Goal: Task Accomplishment & Management: Complete application form

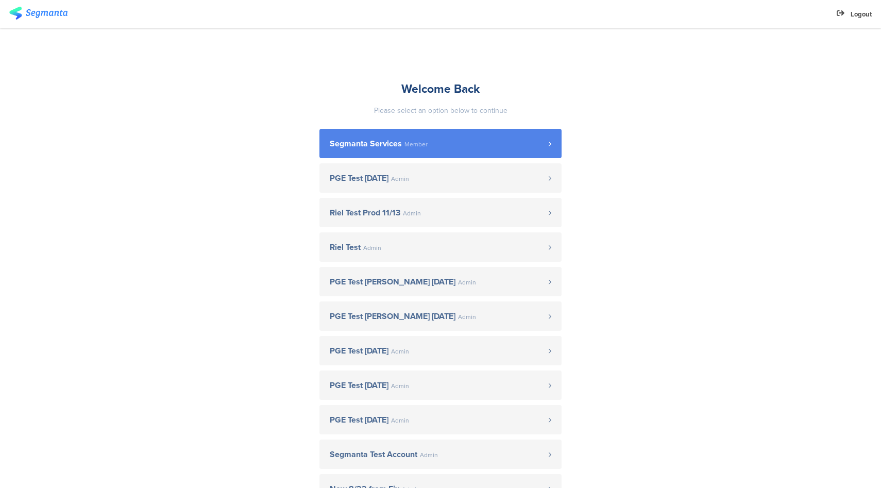
click at [424, 135] on link "Segmanta Services Member" at bounding box center [440, 143] width 242 height 29
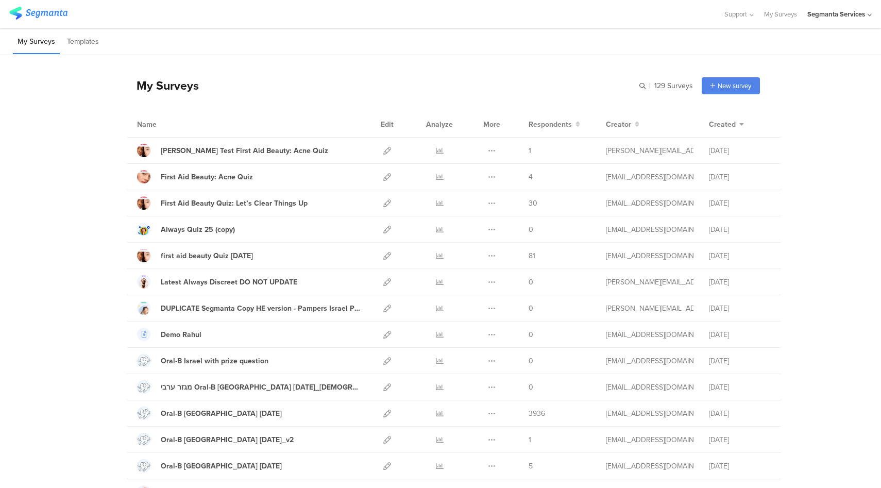
click at [863, 13] on div "Segmanta Services" at bounding box center [836, 14] width 58 height 10
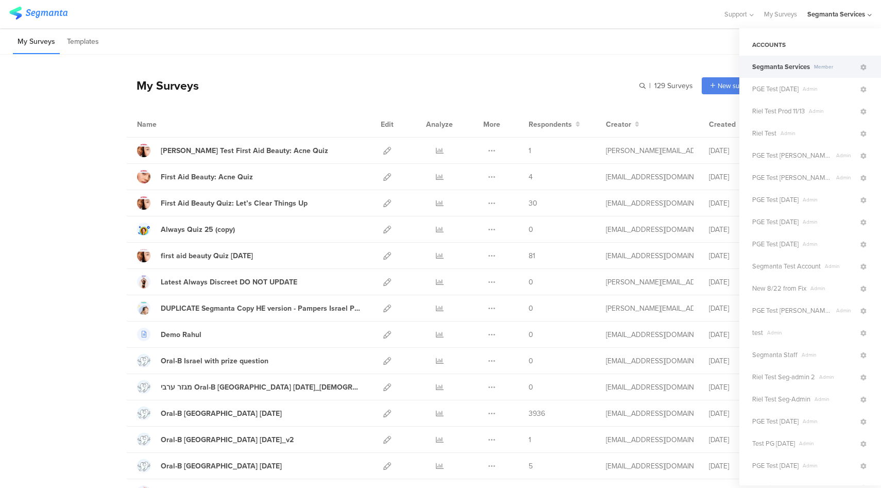
click at [606, 43] on div "My Surveys Templates" at bounding box center [440, 41] width 881 height 26
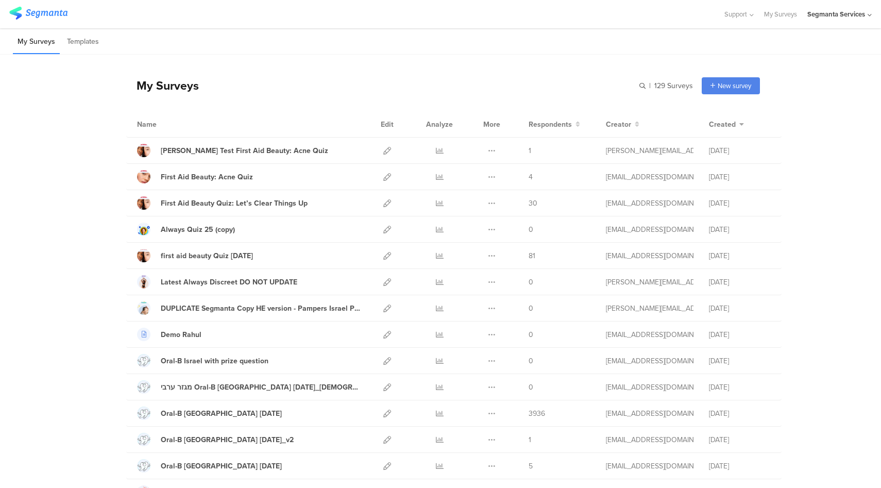
click at [857, 12] on div "Segmanta Services" at bounding box center [836, 14] width 58 height 10
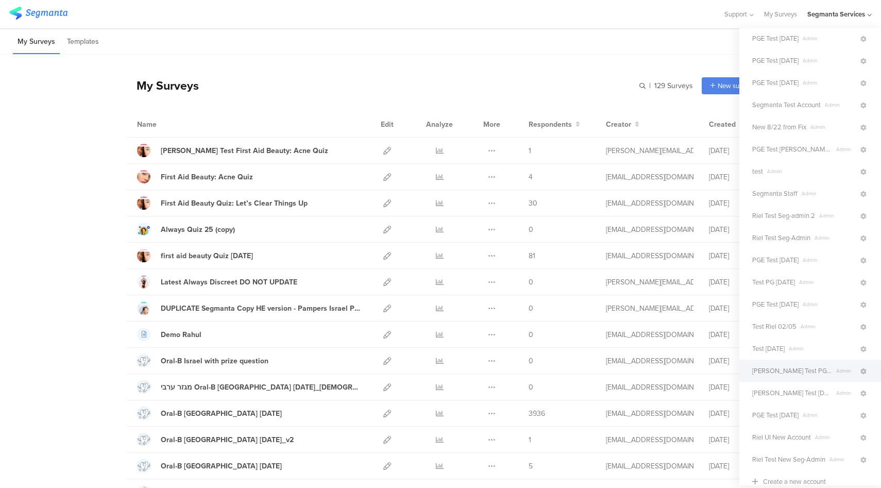
scroll to position [233, 0]
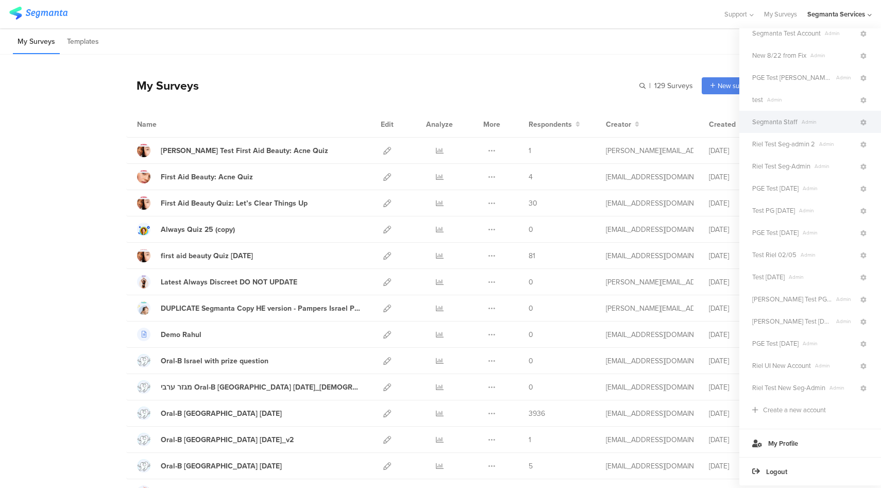
click at [802, 119] on span "Admin" at bounding box center [827, 122] width 61 height 8
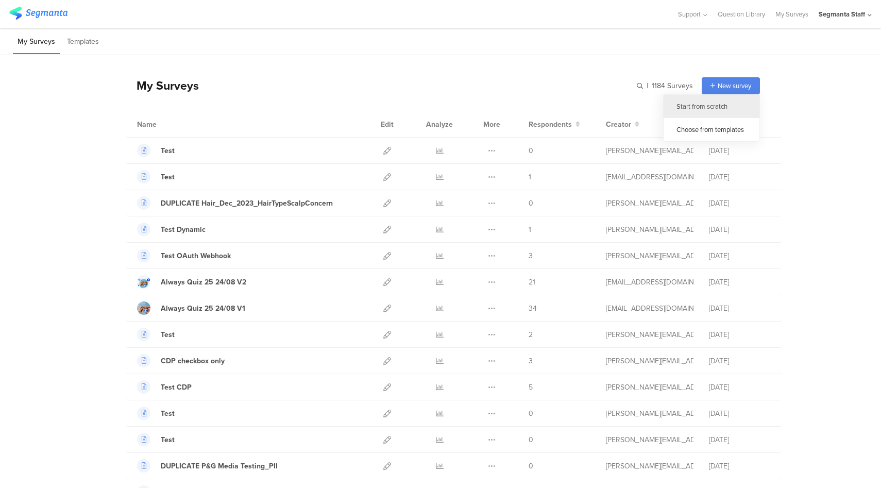
click at [693, 108] on div "Start from scratch" at bounding box center [711, 106] width 96 height 23
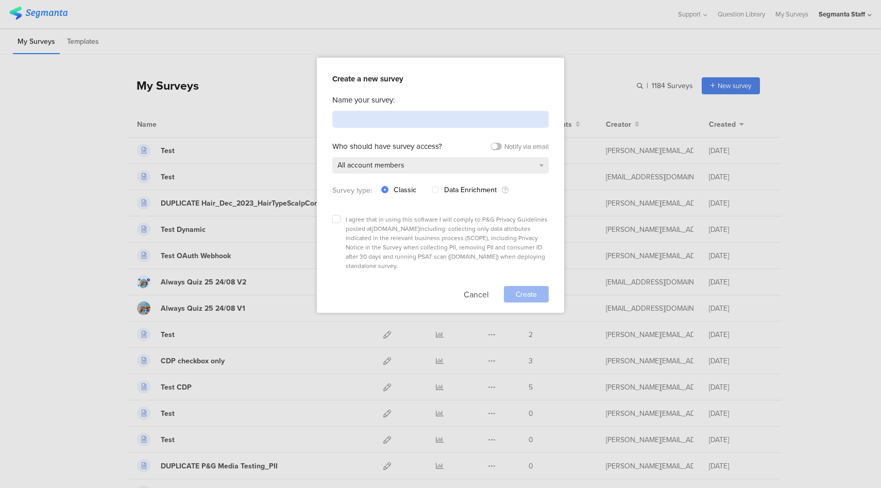
drag, startPoint x: 412, startPoint y: 124, endPoint x: 394, endPoint y: 112, distance: 21.6
click at [411, 124] on input at bounding box center [440, 119] width 216 height 17
type input "Test"
click at [336, 217] on icon at bounding box center [336, 219] width 4 height 4
click at [0, 0] on input "checkbox" at bounding box center [0, 0] width 0 height 0
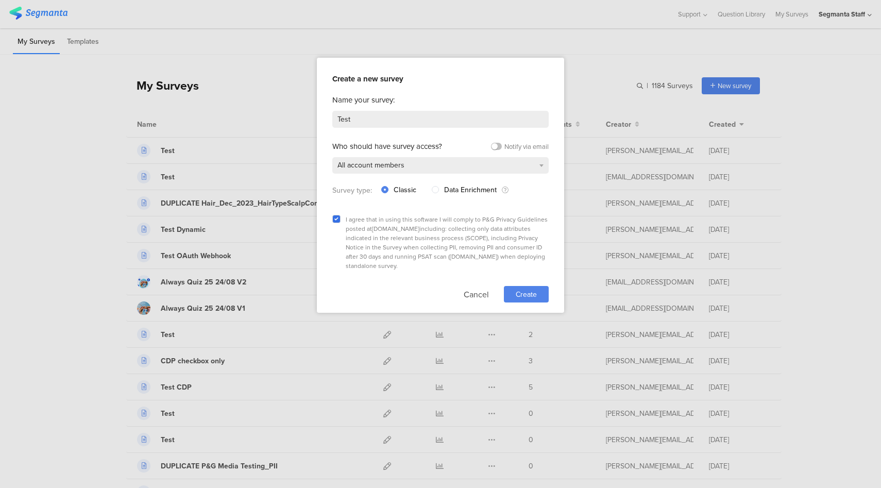
click at [513, 286] on div "Create" at bounding box center [526, 294] width 45 height 16
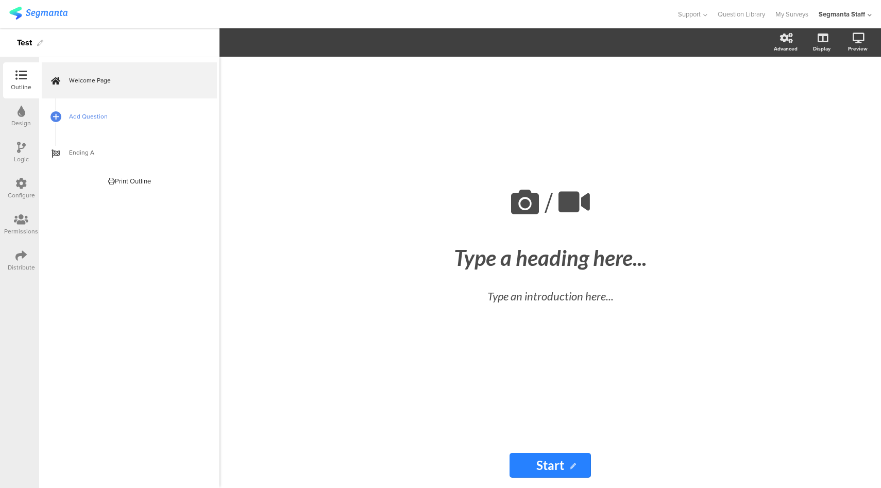
click at [114, 112] on span "Add Question" at bounding box center [135, 116] width 132 height 10
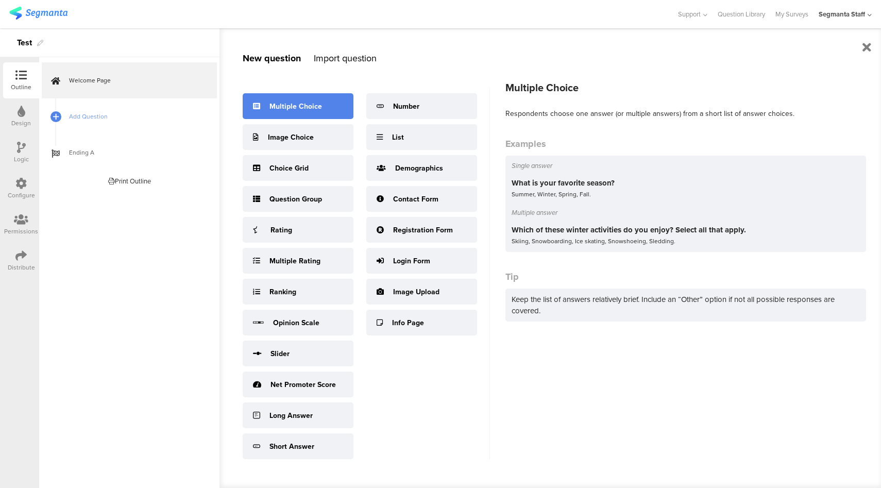
click at [349, 105] on div "Multiple Choice" at bounding box center [298, 106] width 111 height 26
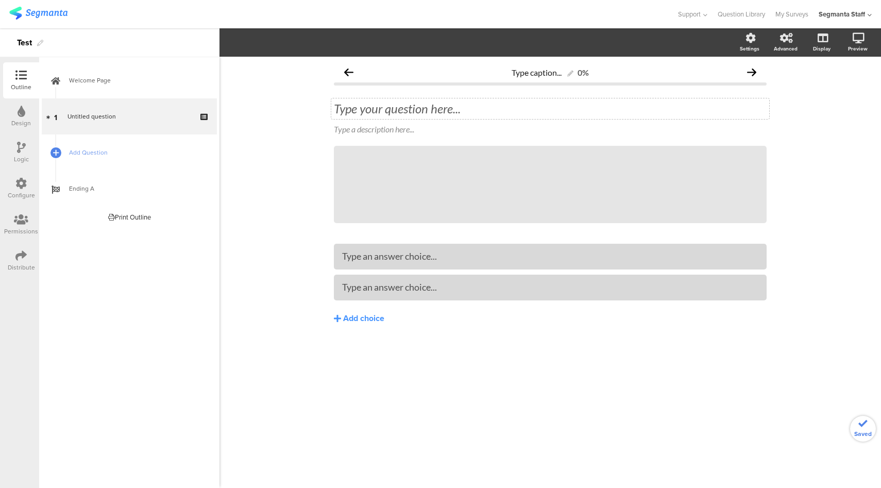
click at [420, 110] on div "Type your question here..." at bounding box center [550, 108] width 433 height 15
click at [436, 262] on div "Type an answer choice..." at bounding box center [550, 256] width 416 height 17
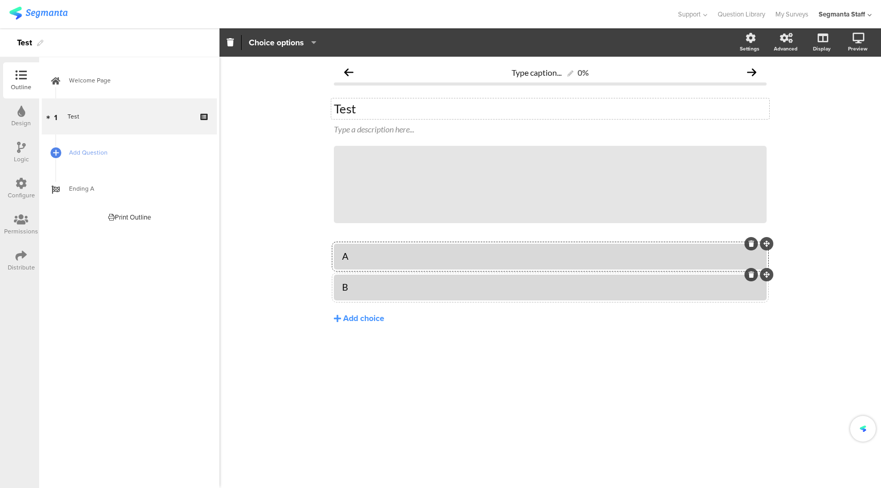
click at [25, 185] on icon at bounding box center [20, 183] width 11 height 11
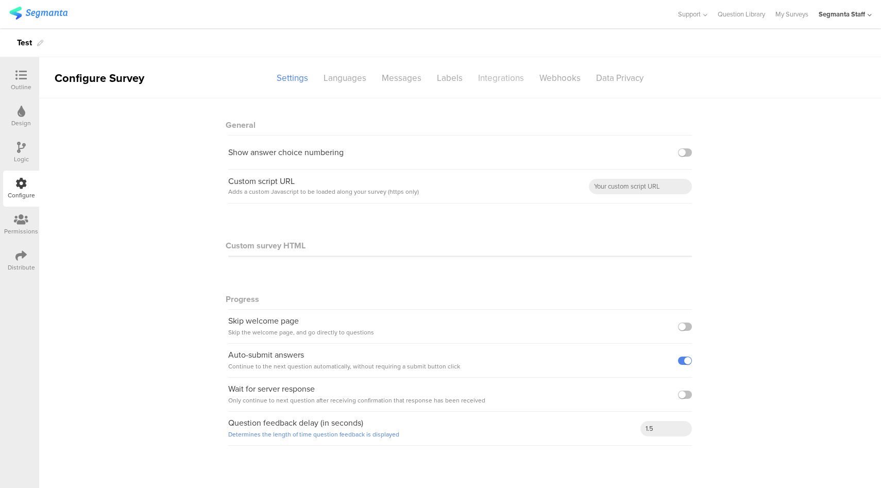
click at [511, 85] on div "Integrations" at bounding box center [500, 78] width 61 height 18
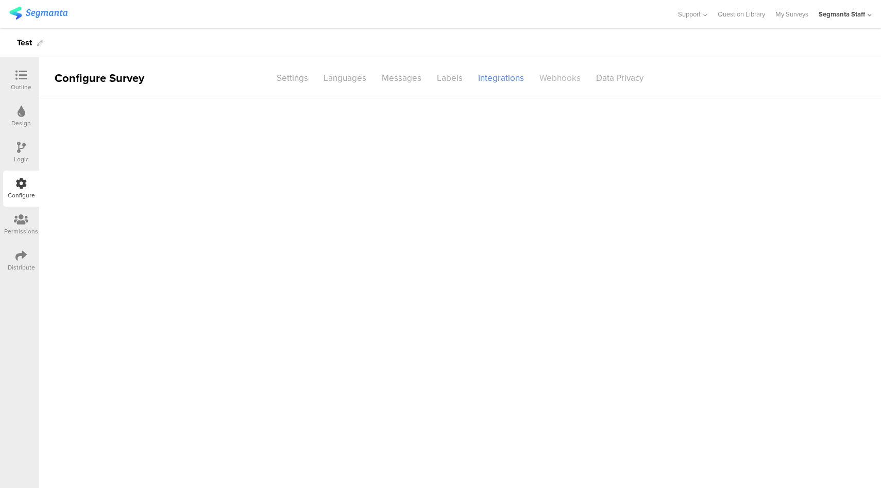
click at [576, 74] on div "Webhooks" at bounding box center [560, 78] width 57 height 18
click at [321, 110] on div "Add Hook" at bounding box center [463, 115] width 330 height 12
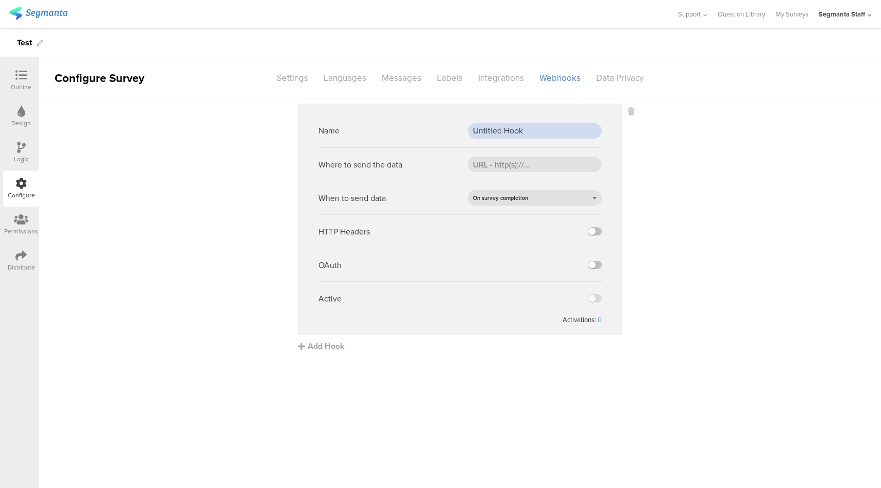
drag, startPoint x: 526, startPoint y: 131, endPoint x: 443, endPoint y: 133, distance: 83.5
click at [443, 133] on div "Name Untitled Hook" at bounding box center [459, 130] width 283 height 33
type input "Test"
click at [520, 160] on input "url" at bounding box center [535, 164] width 134 height 15
paste input "[URL][DOMAIN_NAME]"
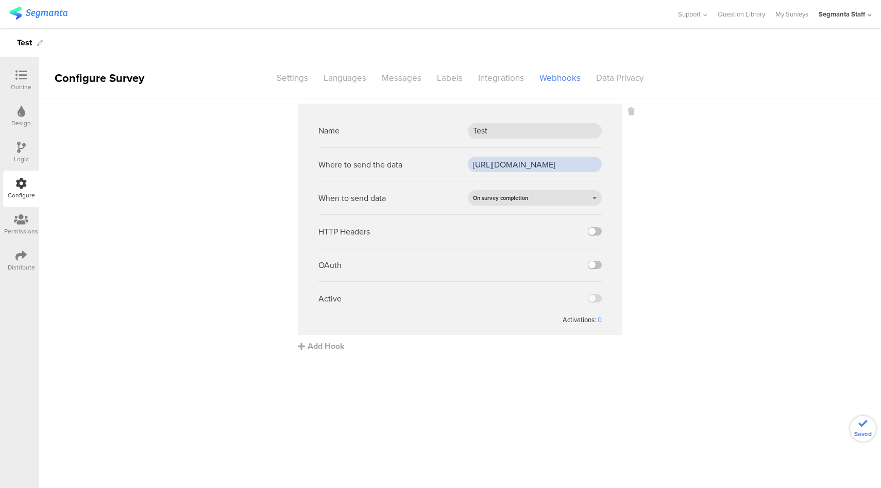
scroll to position [0, 30]
type input "[URL][DOMAIN_NAME]"
click at [596, 300] on label at bounding box center [595, 298] width 14 height 8
click at [0, 0] on input "checkbox" at bounding box center [0, 0] width 0 height 0
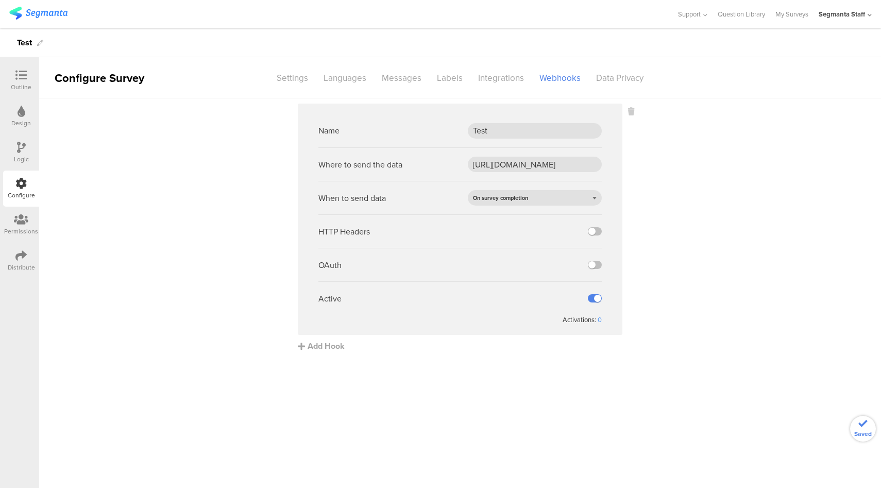
click at [27, 260] on div "Distribute" at bounding box center [21, 261] width 36 height 36
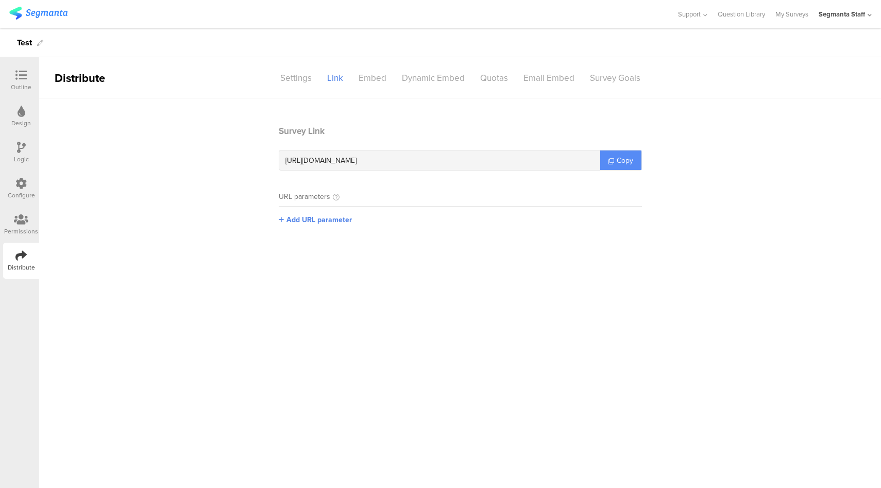
click at [623, 160] on span "Copy" at bounding box center [625, 160] width 16 height 11
click at [206, 144] on section "Survey Link [URL][DOMAIN_NAME] Copy URL parameters campaign_source Add URL para…" at bounding box center [460, 195] width 842 height 141
click at [789, 15] on link "My Surveys" at bounding box center [791, 14] width 33 height 28
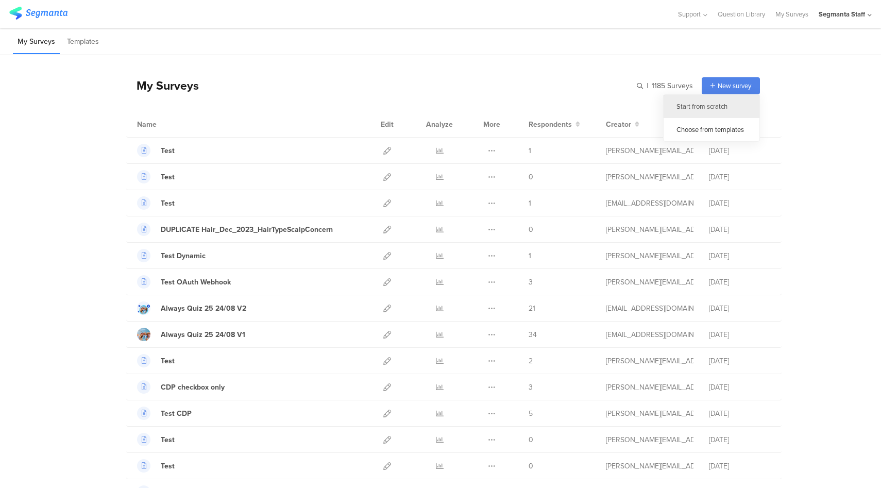
click at [707, 105] on div "Start from scratch" at bounding box center [711, 106] width 96 height 23
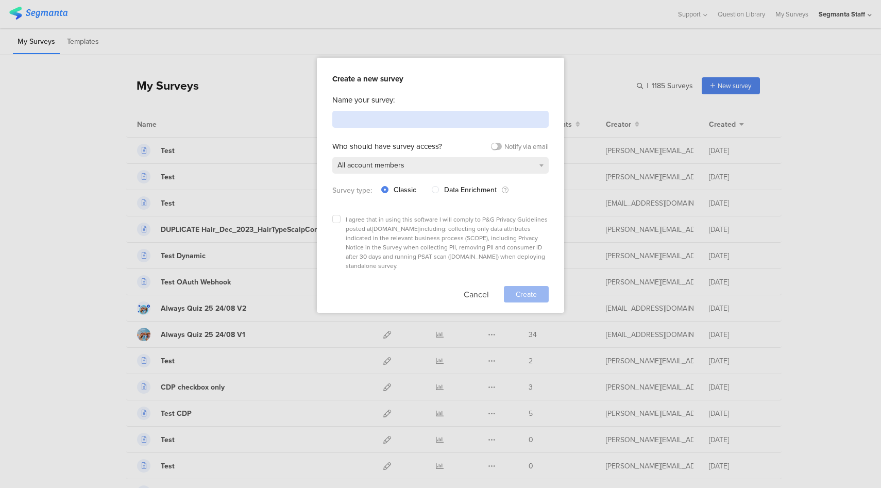
click at [465, 125] on input at bounding box center [440, 119] width 216 height 17
type input "DE survey"
click at [337, 218] on icon at bounding box center [336, 219] width 4 height 4
click at [0, 0] on input "checkbox" at bounding box center [0, 0] width 0 height 0
click at [536, 289] on span "Create" at bounding box center [526, 294] width 21 height 11
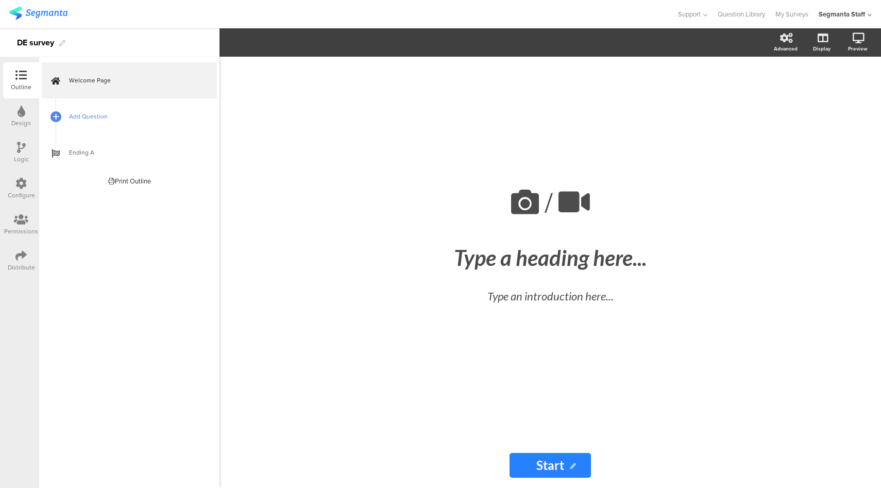
click at [145, 121] on span "Add Question" at bounding box center [135, 116] width 132 height 10
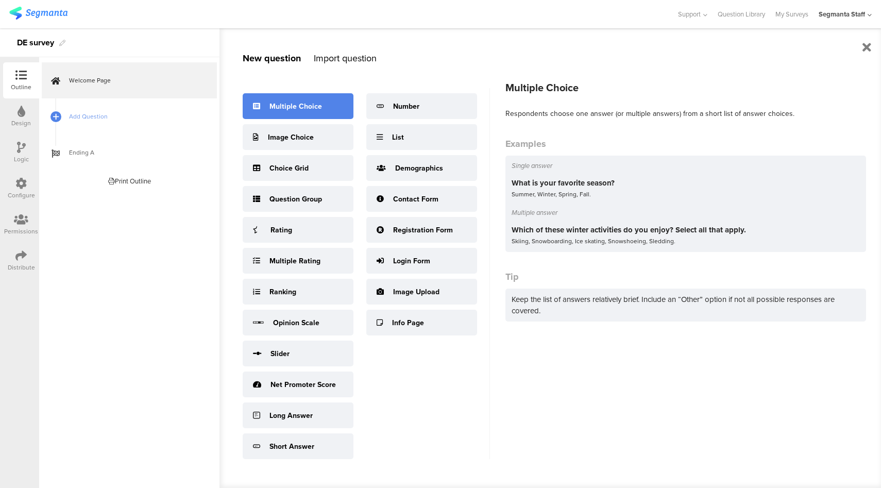
click at [311, 111] on div "Multiple Choice" at bounding box center [295, 106] width 53 height 11
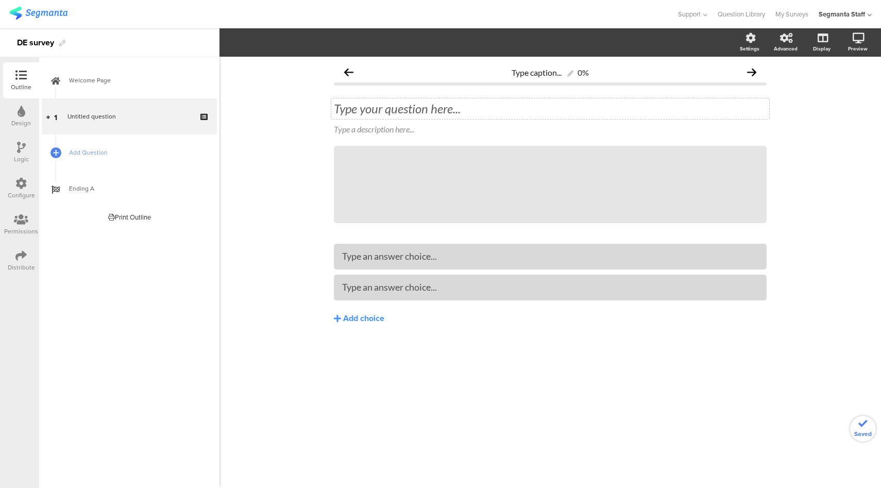
click at [435, 109] on div "Type your question here..." at bounding box center [550, 108] width 438 height 21
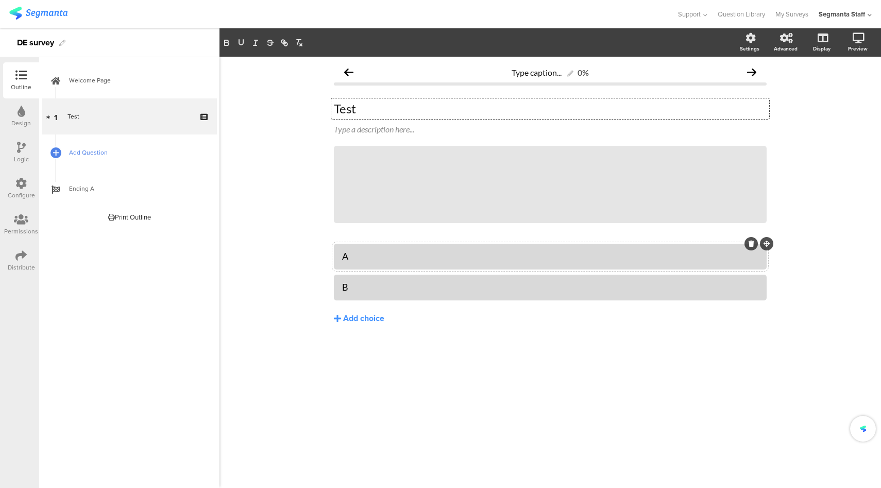
click at [109, 152] on span "Add Question" at bounding box center [135, 152] width 132 height 10
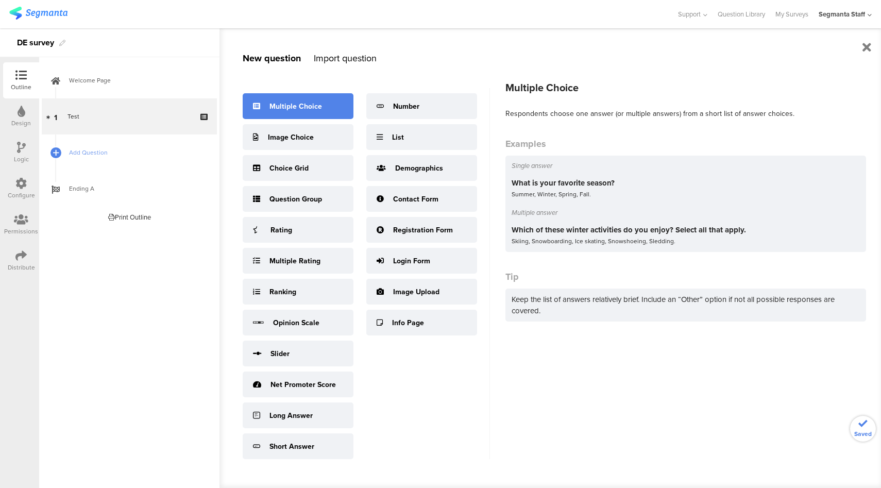
click at [282, 114] on div "Multiple Choice" at bounding box center [298, 106] width 111 height 26
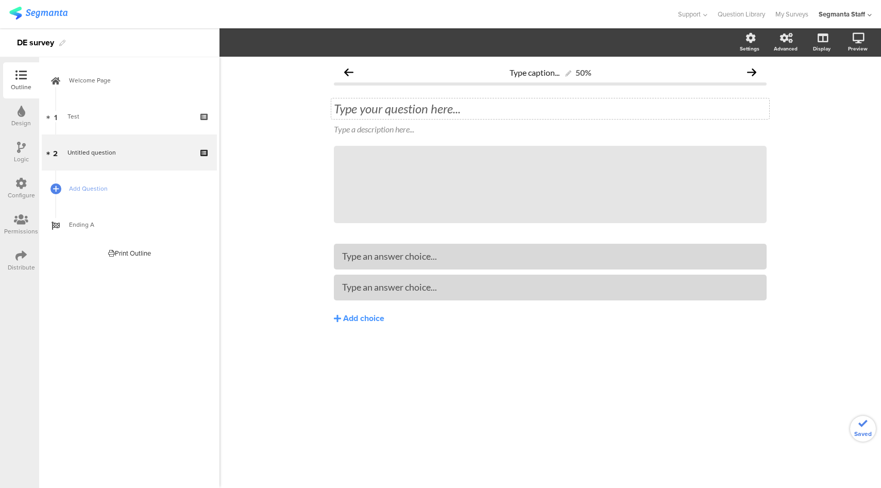
click at [406, 108] on div "Type your question here..." at bounding box center [550, 108] width 438 height 21
click at [445, 265] on div "Type an answer choice..." at bounding box center [550, 256] width 416 height 17
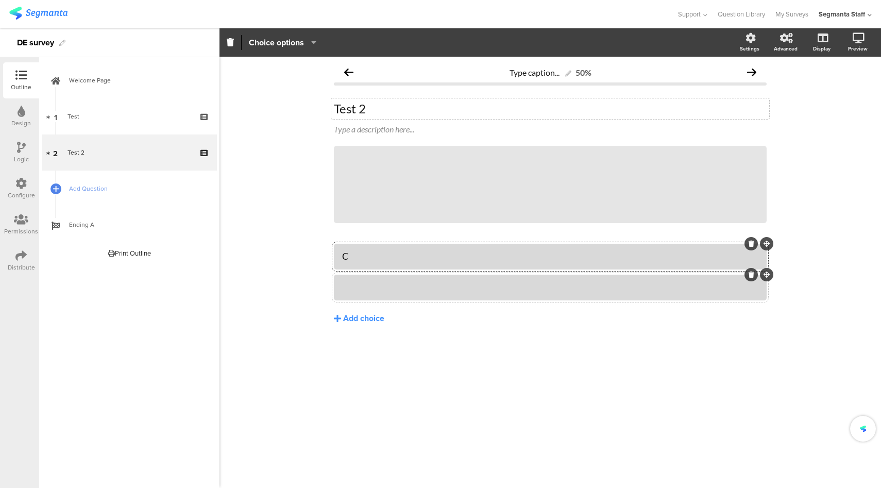
click at [422, 281] on div at bounding box center [550, 287] width 416 height 17
click at [98, 184] on span "Add Question" at bounding box center [135, 188] width 132 height 10
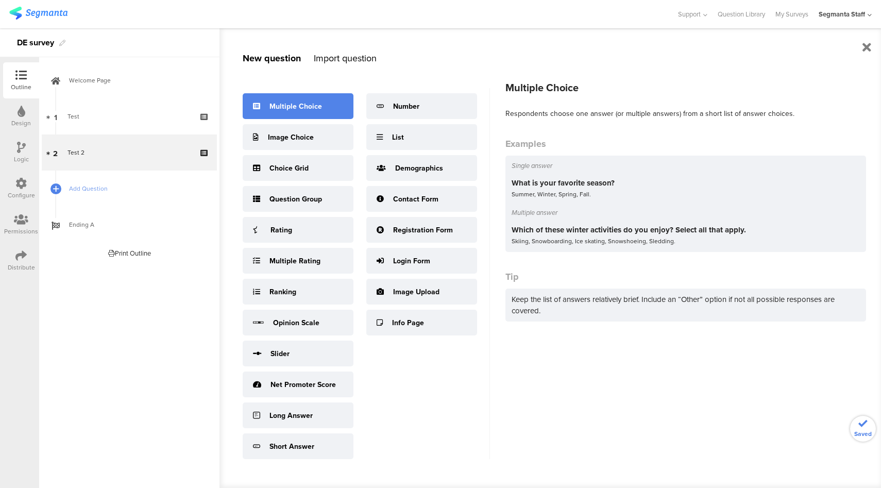
click at [327, 111] on div "Multiple Choice" at bounding box center [298, 106] width 111 height 26
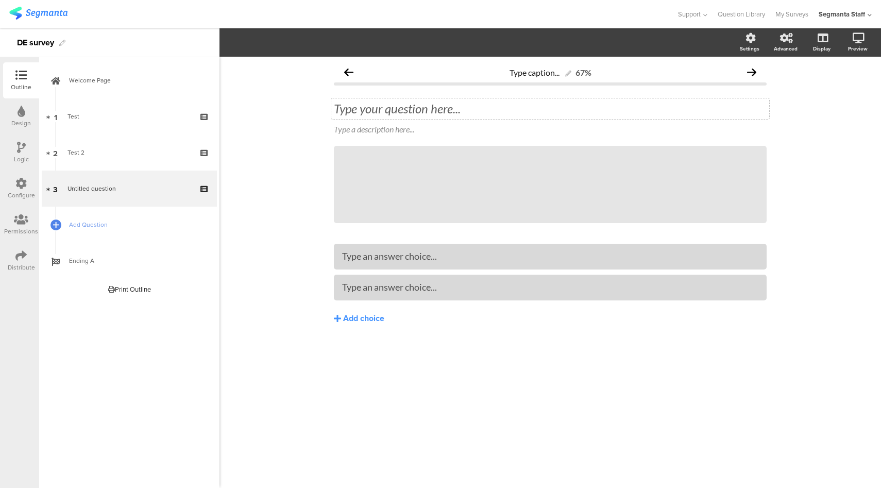
click at [424, 105] on div "Type your question here..." at bounding box center [550, 108] width 438 height 21
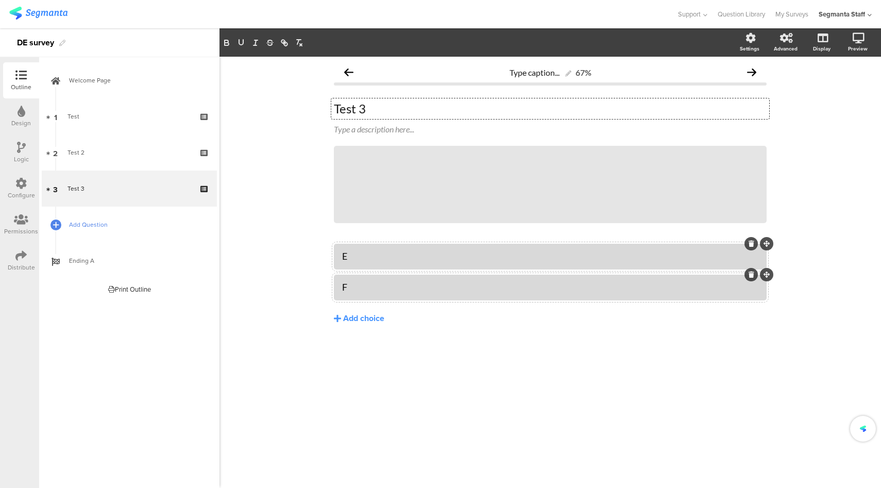
click at [108, 220] on span "Add Question" at bounding box center [135, 224] width 132 height 10
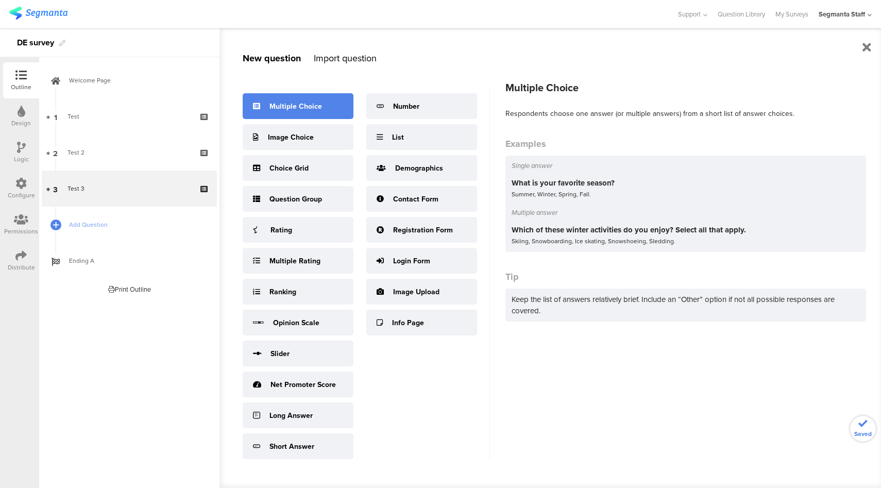
click at [311, 108] on div "Multiple Choice" at bounding box center [295, 106] width 53 height 11
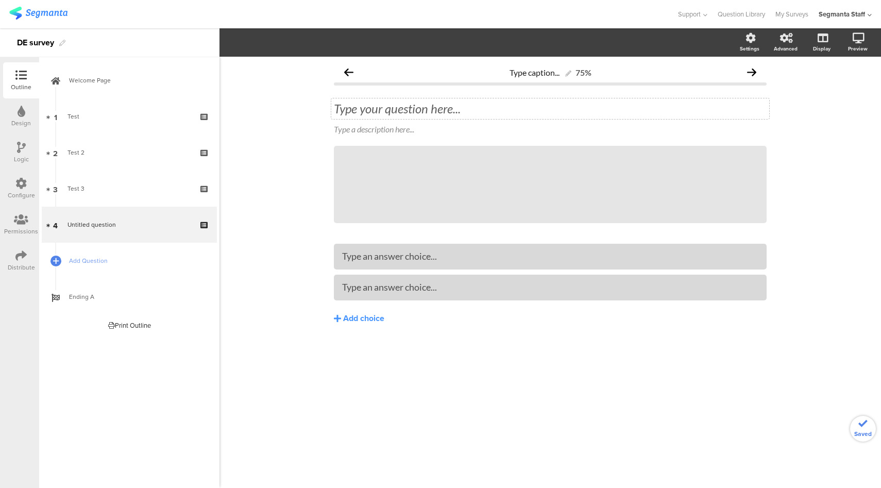
click at [396, 105] on div "Type your question here..." at bounding box center [550, 108] width 438 height 21
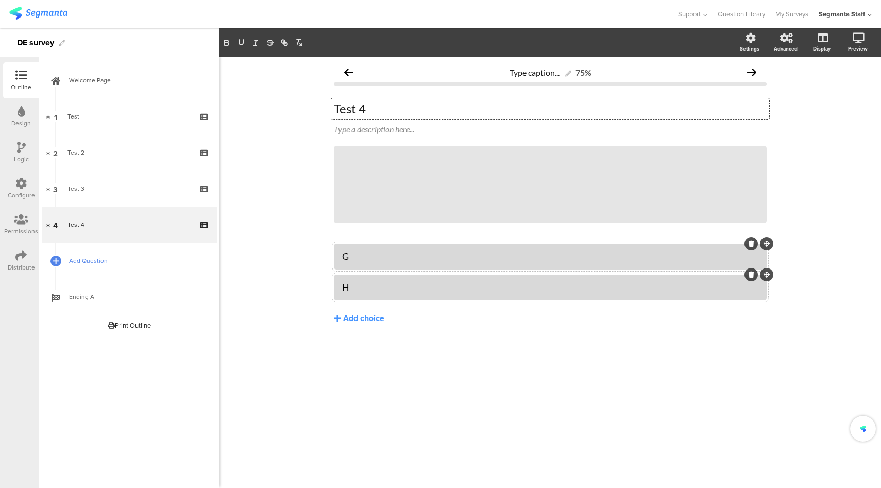
click at [93, 270] on link "Add Question" at bounding box center [129, 261] width 175 height 36
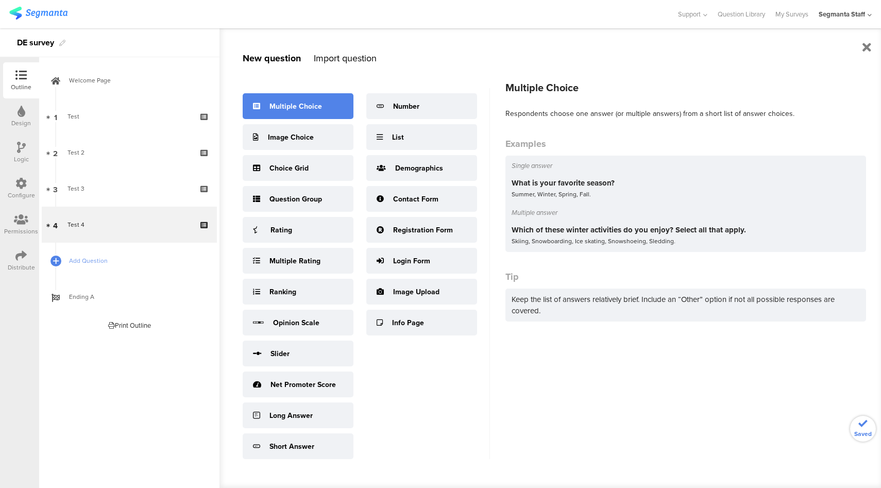
click at [311, 98] on div "Multiple Choice" at bounding box center [298, 106] width 111 height 26
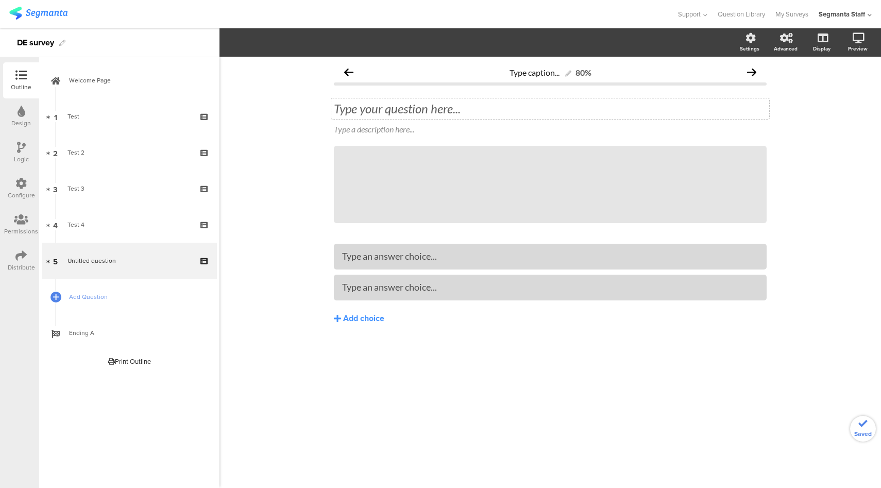
click at [373, 104] on div "Type your question here..." at bounding box center [550, 108] width 438 height 21
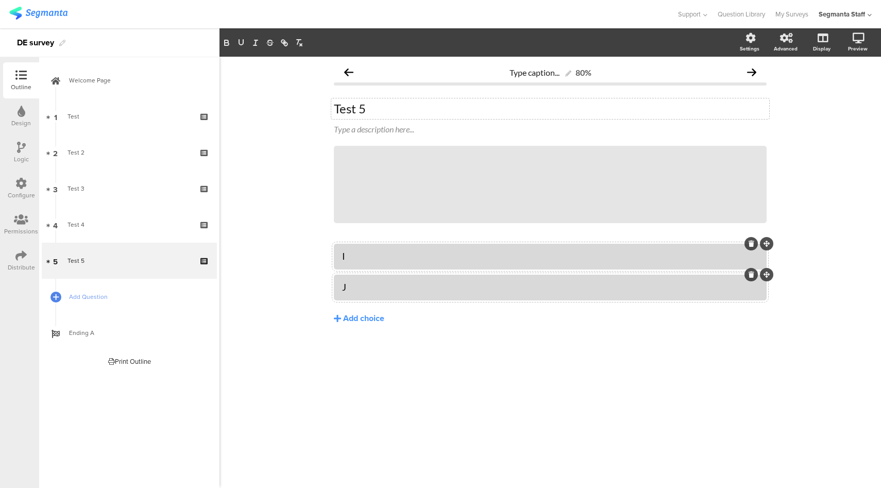
click at [32, 180] on div "Configure" at bounding box center [21, 188] width 36 height 36
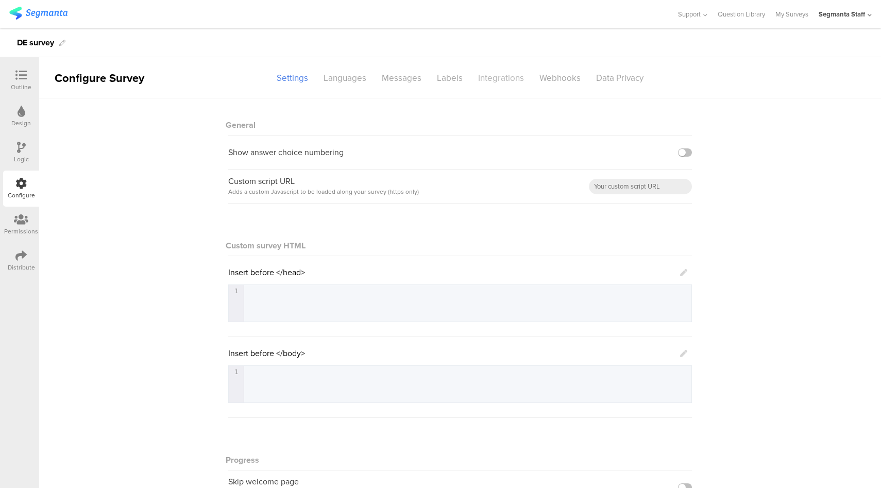
click at [509, 78] on div "Integrations" at bounding box center [500, 78] width 61 height 18
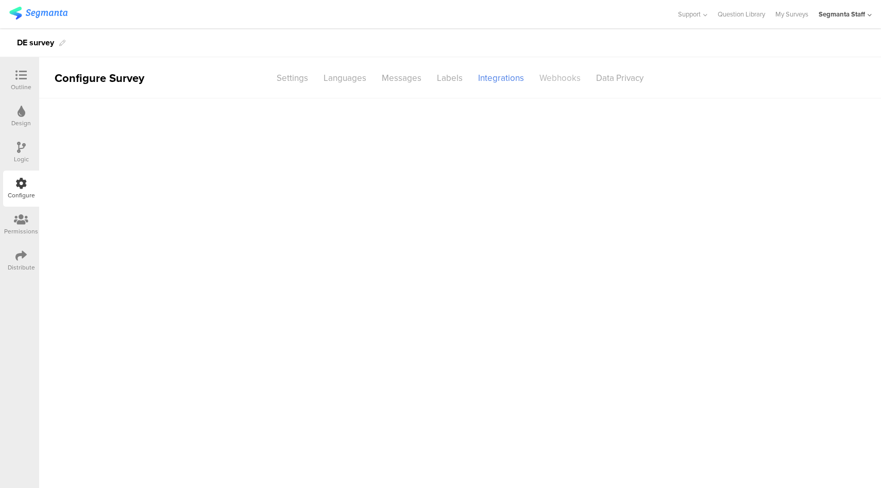
click at [559, 73] on div "Webhooks" at bounding box center [560, 78] width 57 height 18
click at [337, 115] on div "Add Hook" at bounding box center [463, 115] width 330 height 12
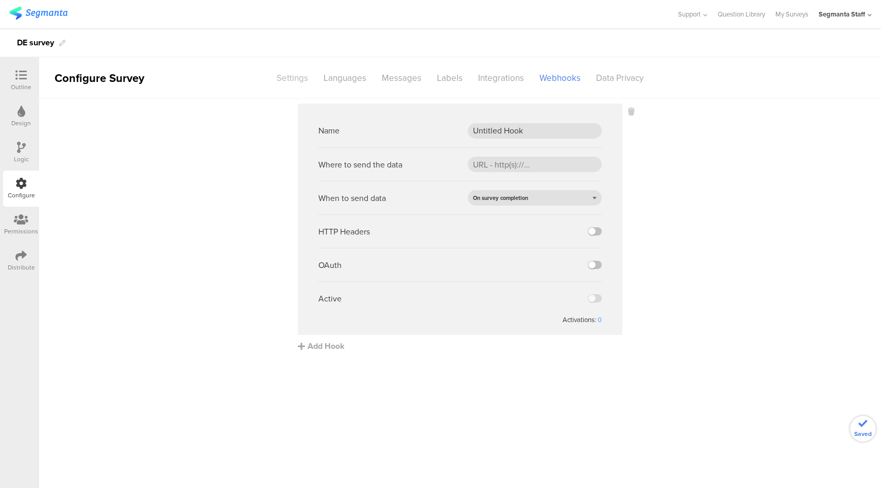
click at [294, 81] on div "Settings" at bounding box center [292, 78] width 47 height 18
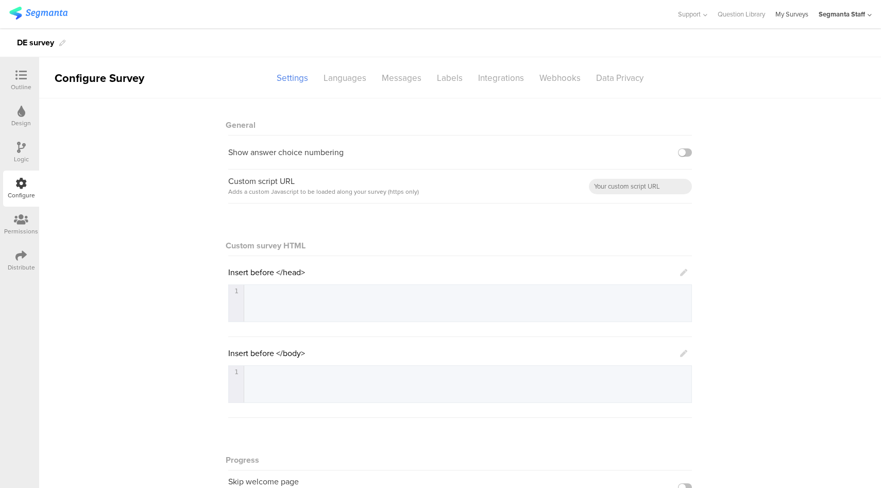
click at [793, 18] on link "My Surveys" at bounding box center [791, 14] width 33 height 28
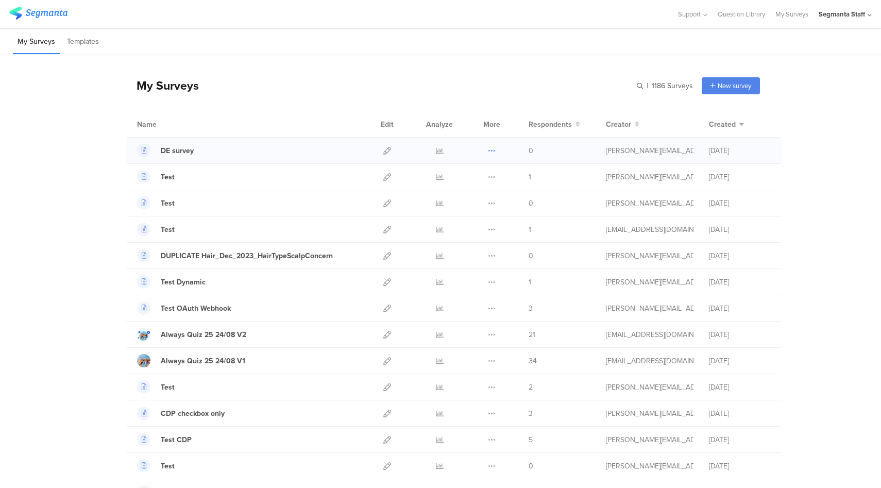
click at [488, 148] on icon at bounding box center [492, 151] width 8 height 8
click at [461, 212] on button "Delete" at bounding box center [471, 213] width 57 height 19
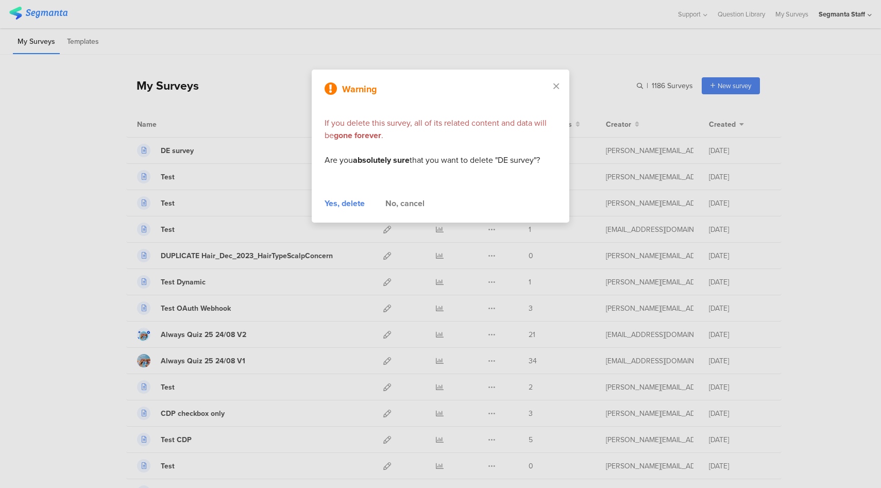
click at [350, 204] on div "Yes, delete" at bounding box center [345, 203] width 40 height 12
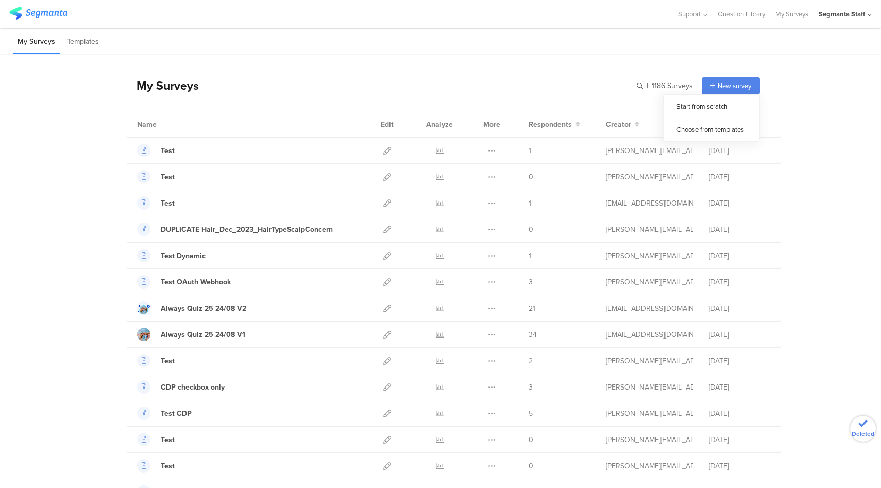
click at [722, 87] on span "New survey" at bounding box center [734, 86] width 33 height 10
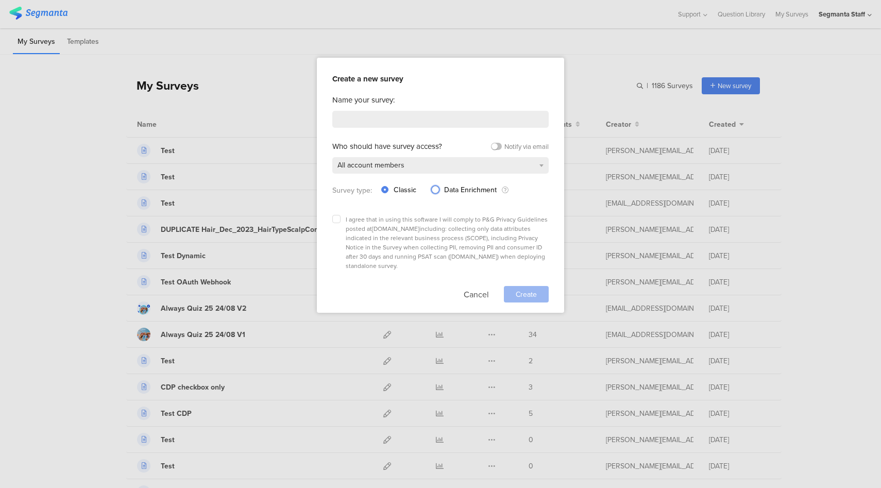
click at [440, 187] on span "Data Enrichment" at bounding box center [474, 189] width 70 height 7
click at [439, 187] on input "Data Enrichment" at bounding box center [435, 189] width 7 height 9
radio input "true"
radio input "false"
radio input "true"
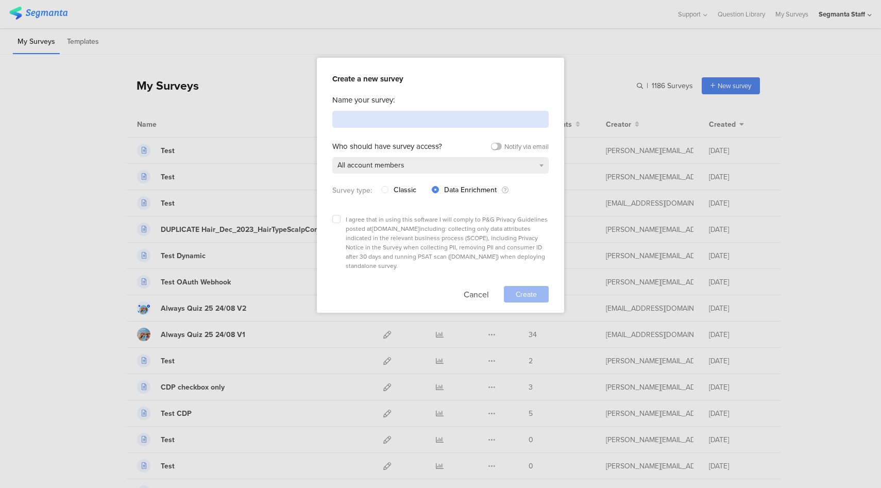
click at [386, 124] on input at bounding box center [440, 119] width 216 height 17
type input "Test DE"
click at [338, 217] on label at bounding box center [336, 219] width 8 height 8
click at [0, 0] on input "checkbox" at bounding box center [0, 0] width 0 height 0
click at [544, 286] on div "Create" at bounding box center [526, 294] width 45 height 16
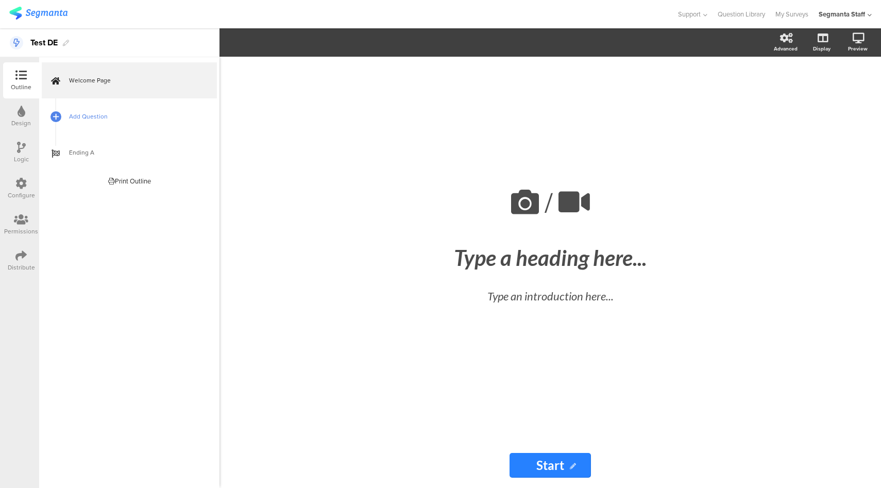
click at [140, 134] on div "Welcome Page Add Question Ending A Print Outline This survey has no pages yet." at bounding box center [129, 272] width 180 height 431
click at [118, 119] on span "Add Question" at bounding box center [135, 116] width 132 height 10
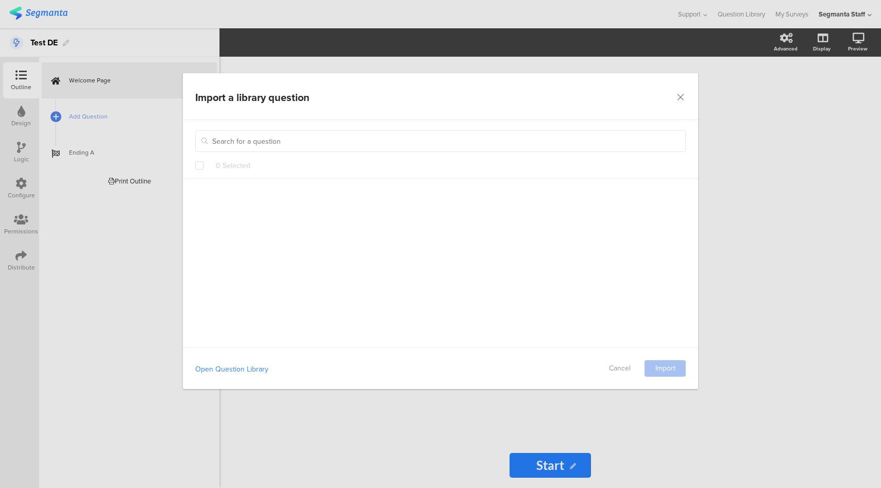
click at [687, 100] on div "Import a library question" at bounding box center [440, 96] width 515 height 47
click at [680, 100] on icon "Close" at bounding box center [680, 97] width 10 height 10
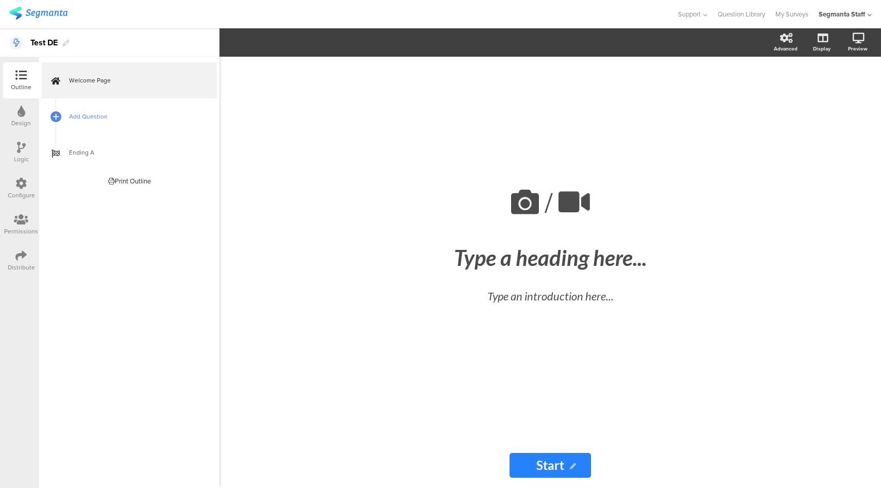
click at [94, 116] on span "Add Question" at bounding box center [135, 116] width 132 height 10
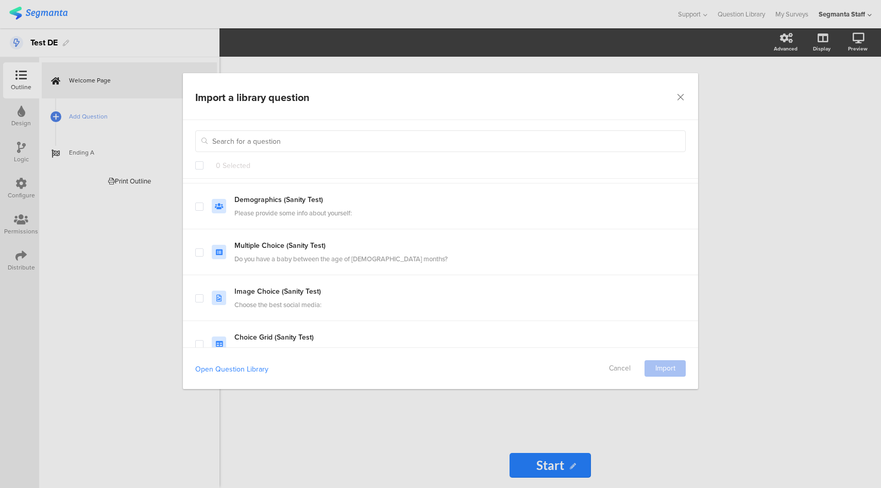
scroll to position [1187, 0]
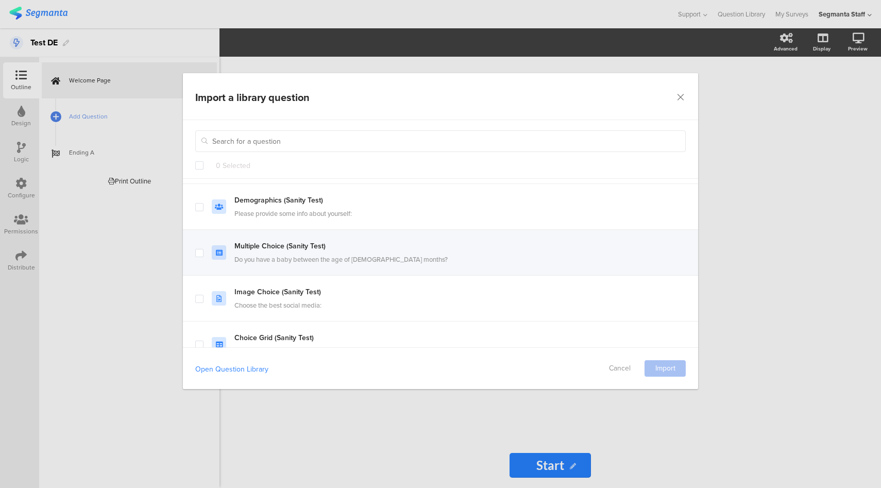
click at [199, 251] on span "dialog" at bounding box center [199, 253] width 8 height 8
click at [203, 249] on input "dialog" at bounding box center [203, 249] width 0 height 0
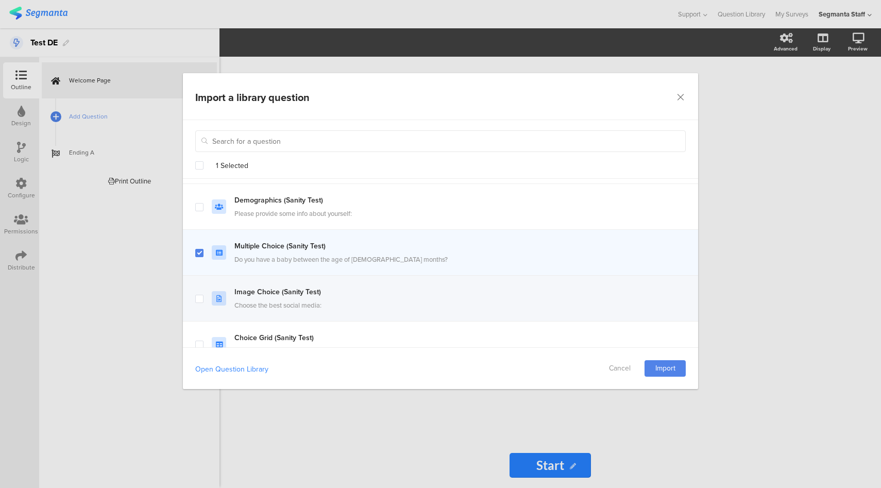
click at [198, 300] on span "dialog" at bounding box center [199, 299] width 8 height 8
click at [203, 295] on input "dialog" at bounding box center [203, 295] width 0 height 0
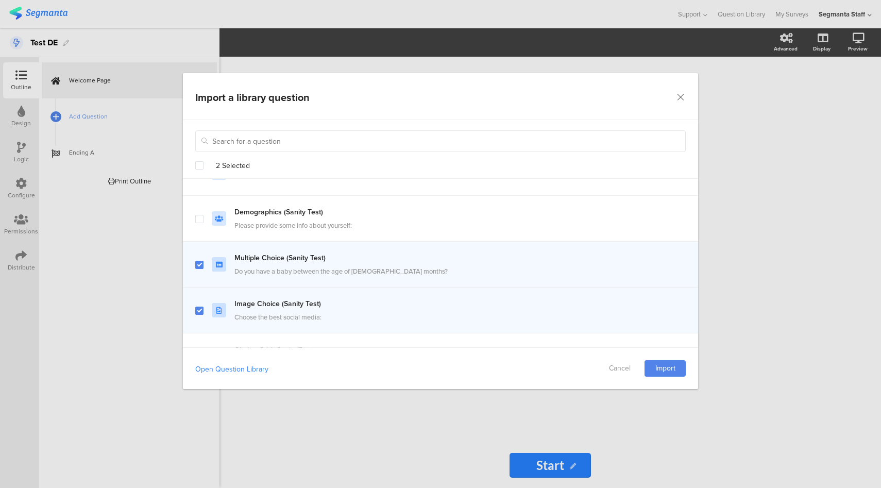
scroll to position [1173, 0]
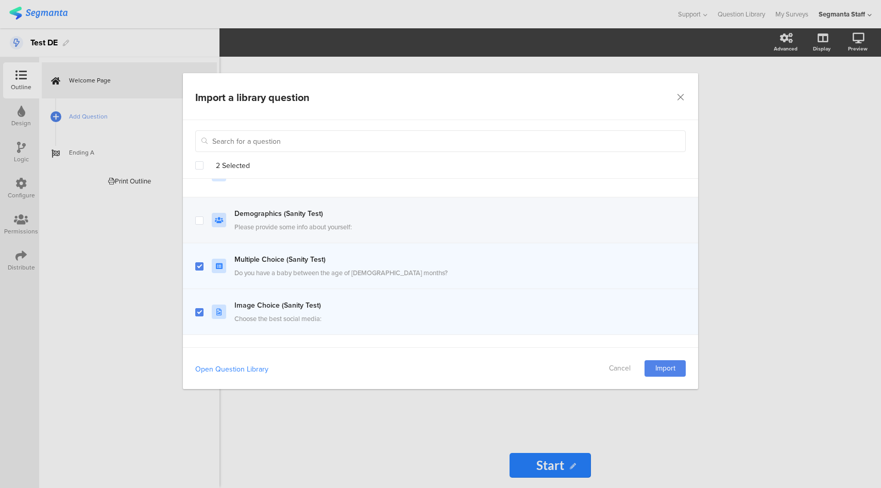
click at [203, 219] on div "Demographics (Sanity Test) Please provide some info about yourself:" at bounding box center [440, 220] width 515 height 46
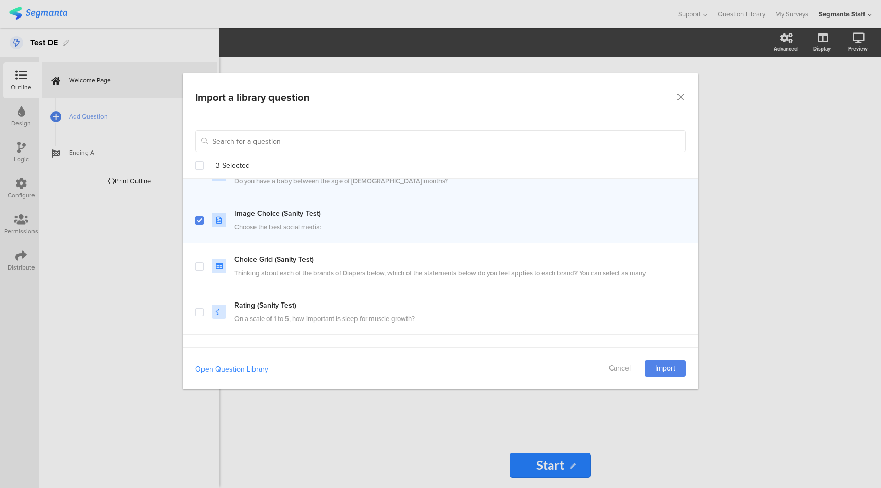
scroll to position [1275, 0]
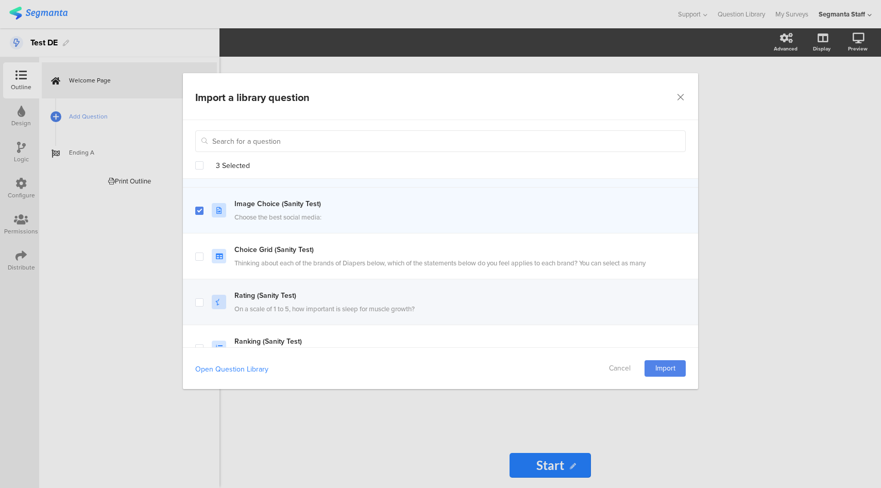
click at [199, 299] on span "dialog" at bounding box center [199, 302] width 8 height 8
click at [203, 298] on input "dialog" at bounding box center [203, 298] width 0 height 0
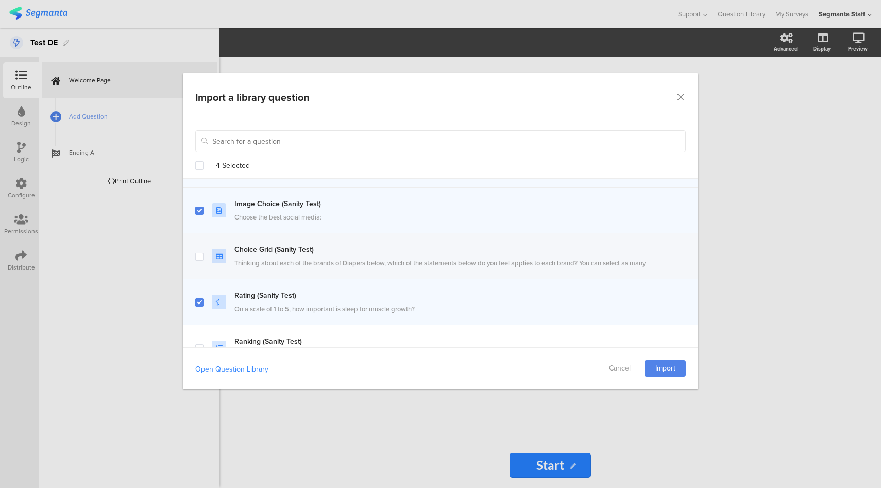
click at [201, 261] on div "Choice Grid (Sanity Test) Thinking about each of the brands of Diapers below, w…" at bounding box center [440, 256] width 515 height 46
click at [683, 366] on link "Import" at bounding box center [664, 368] width 41 height 16
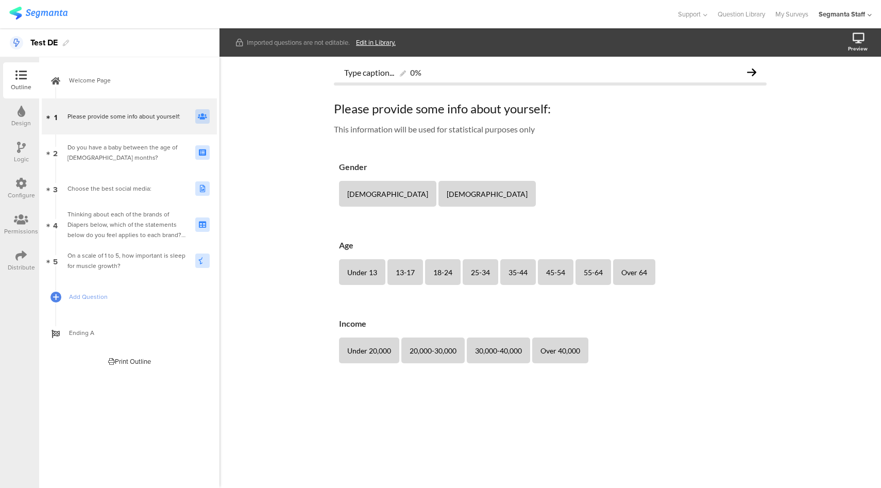
click at [21, 192] on div "Configure" at bounding box center [21, 195] width 27 height 9
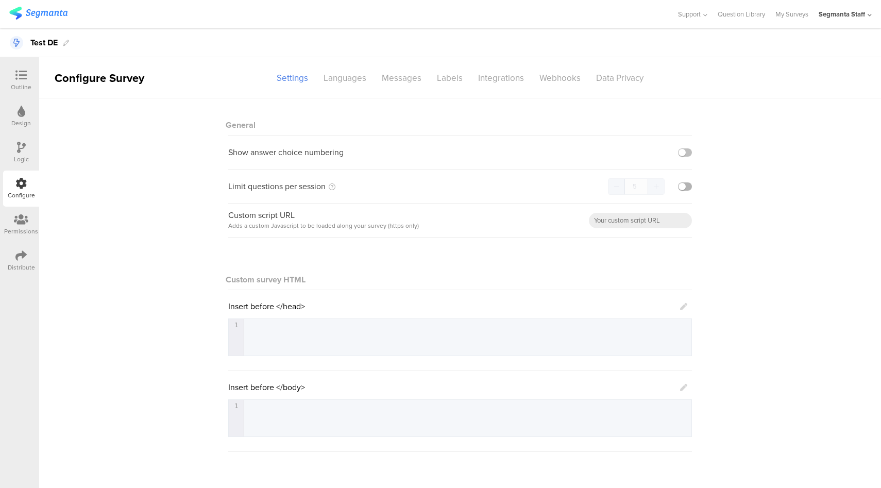
click at [678, 187] on label at bounding box center [685, 186] width 14 height 8
click at [0, 0] on input "checkbox" at bounding box center [0, 0] width 0 height 0
click at [638, 184] on input "5" at bounding box center [636, 186] width 57 height 16
type input "3"
click at [554, 80] on div "Webhooks" at bounding box center [560, 78] width 57 height 18
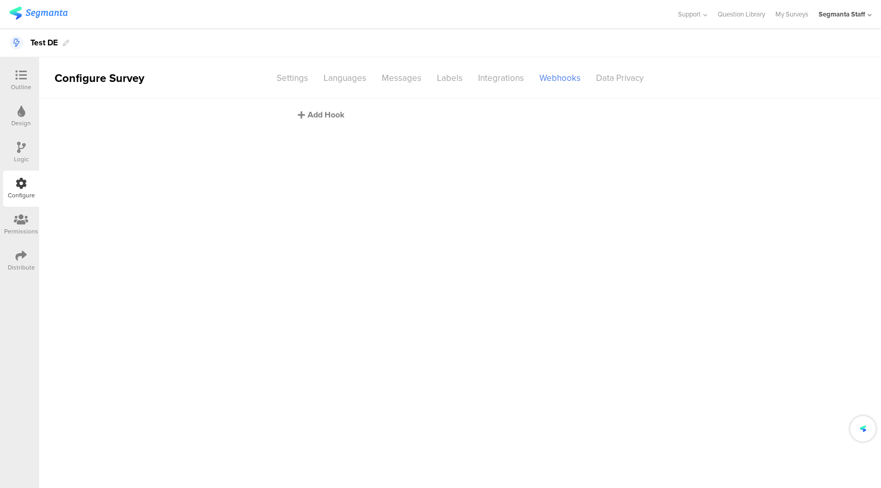
click at [337, 113] on div "Add Hook" at bounding box center [463, 115] width 330 height 12
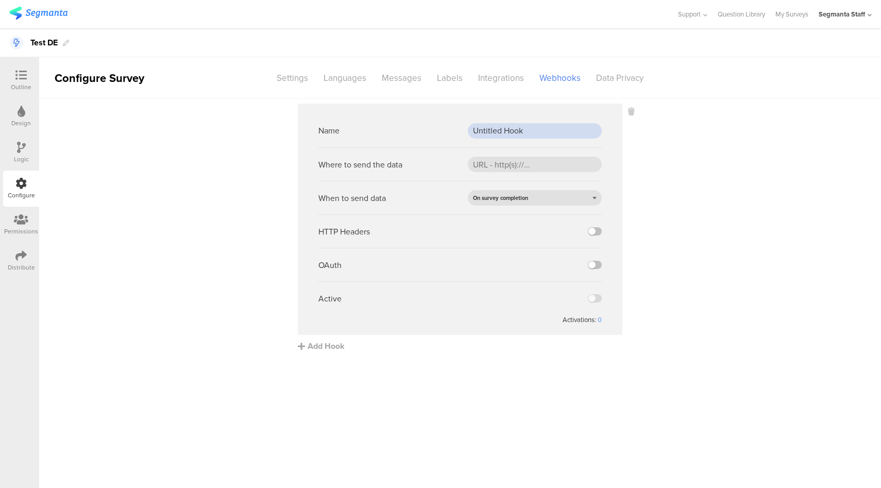
click at [520, 134] on input "Untitled Hook" at bounding box center [535, 130] width 134 height 15
type input "Webhook"
paste input "[URL][DOMAIN_NAME]"
type input "[URL][DOMAIN_NAME]"
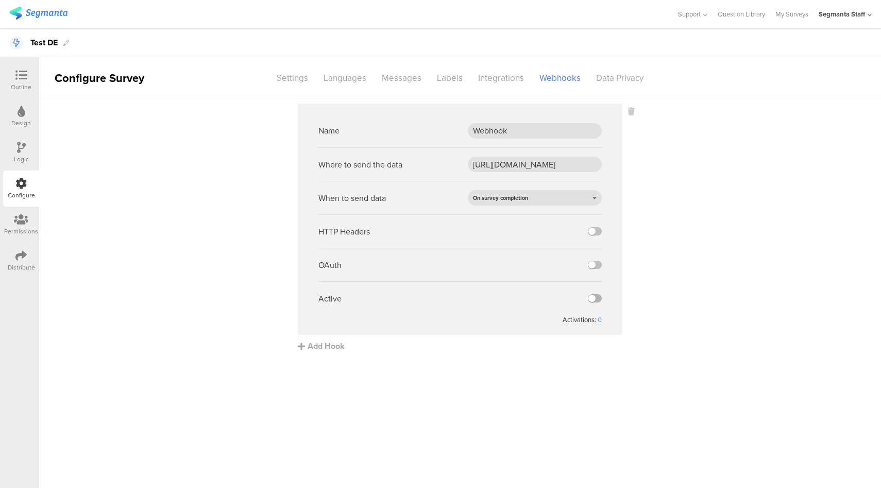
scroll to position [0, 0]
click at [594, 301] on label at bounding box center [595, 298] width 14 height 8
click at [0, 0] on input "checkbox" at bounding box center [0, 0] width 0 height 0
click at [539, 196] on div "On survey completion" at bounding box center [535, 197] width 134 height 15
click at [524, 228] on div "On question completion" at bounding box center [535, 228] width 134 height 15
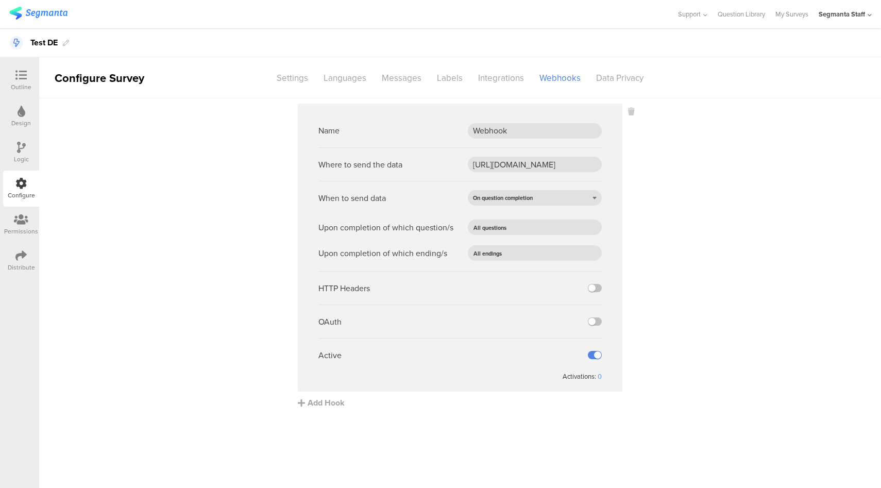
click at [30, 259] on div "Distribute" at bounding box center [21, 261] width 36 height 36
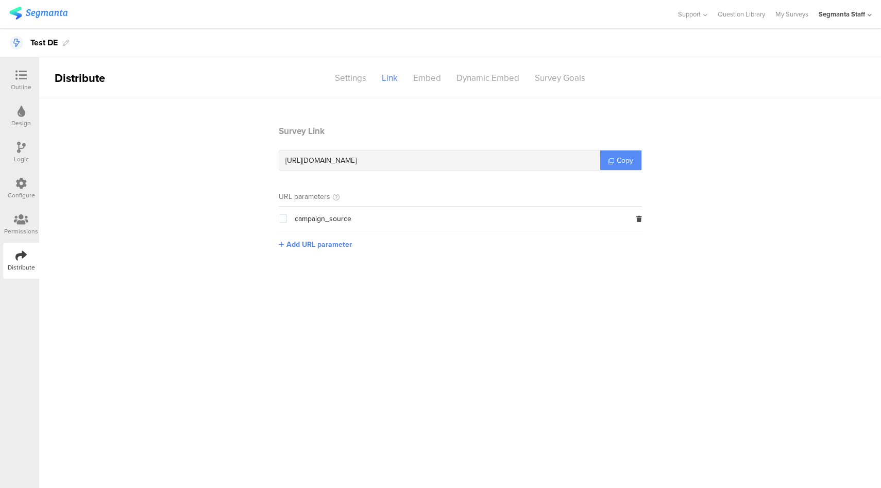
click at [621, 156] on span "Copy" at bounding box center [625, 160] width 16 height 11
click at [20, 186] on icon at bounding box center [20, 183] width 11 height 11
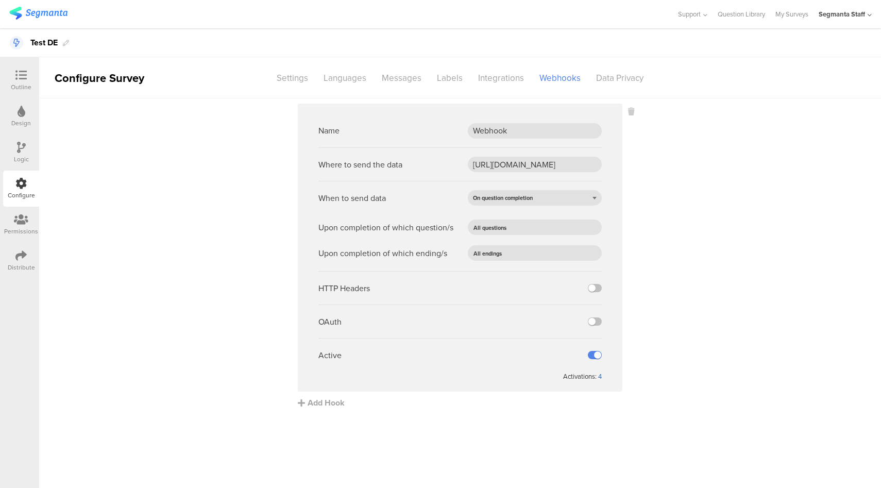
click at [601, 379] on div "4" at bounding box center [600, 376] width 4 height 10
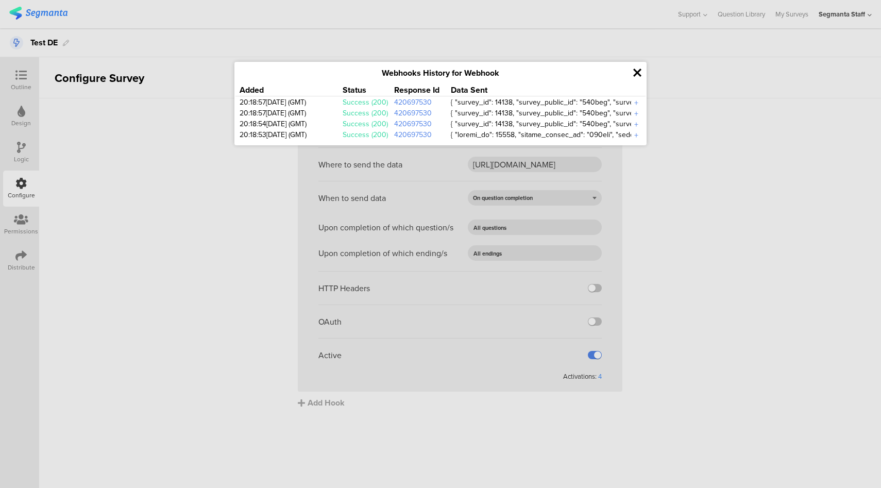
click at [638, 77] on icon at bounding box center [637, 73] width 8 height 12
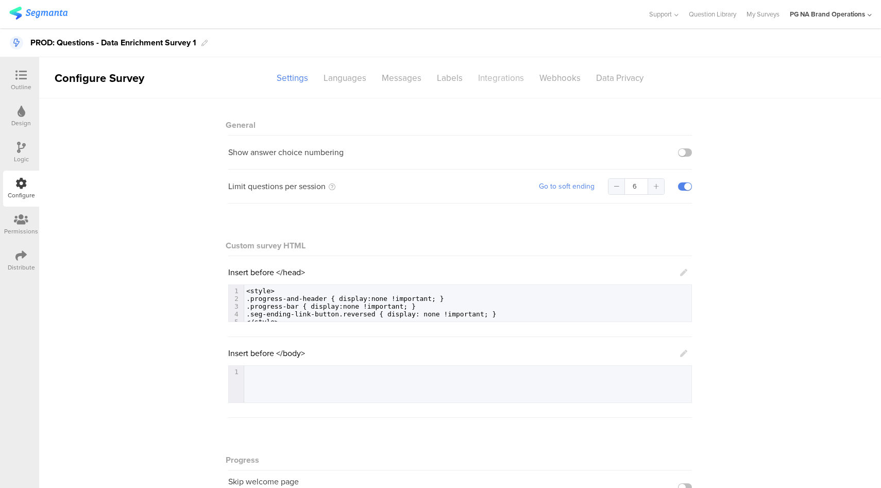
click at [507, 78] on div "Integrations" at bounding box center [500, 78] width 61 height 18
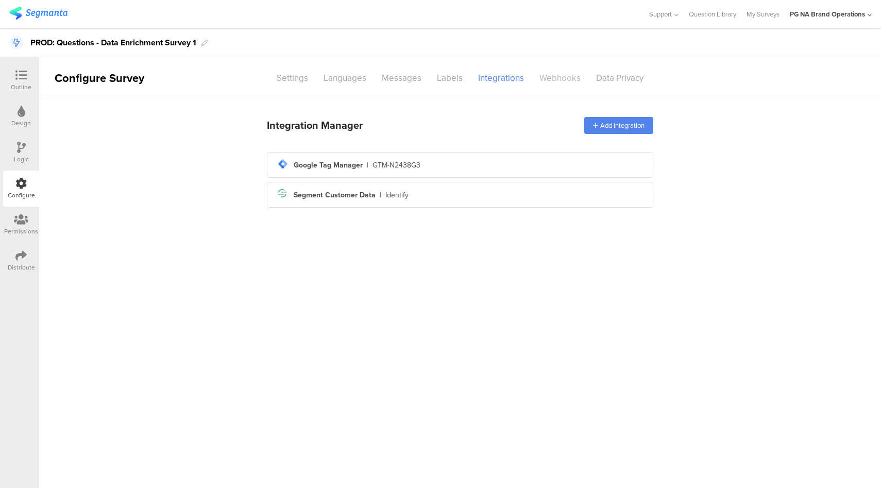
click at [550, 79] on div "Webhooks" at bounding box center [560, 78] width 57 height 18
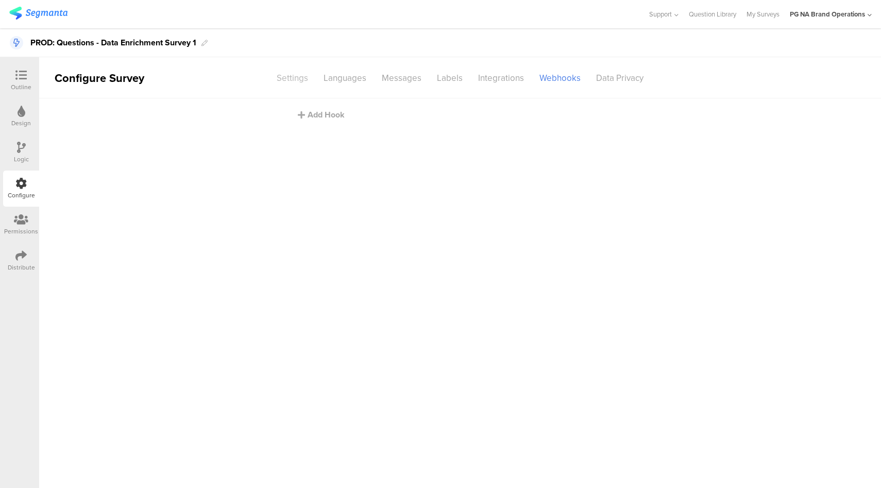
click at [294, 78] on div "Settings" at bounding box center [292, 78] width 47 height 18
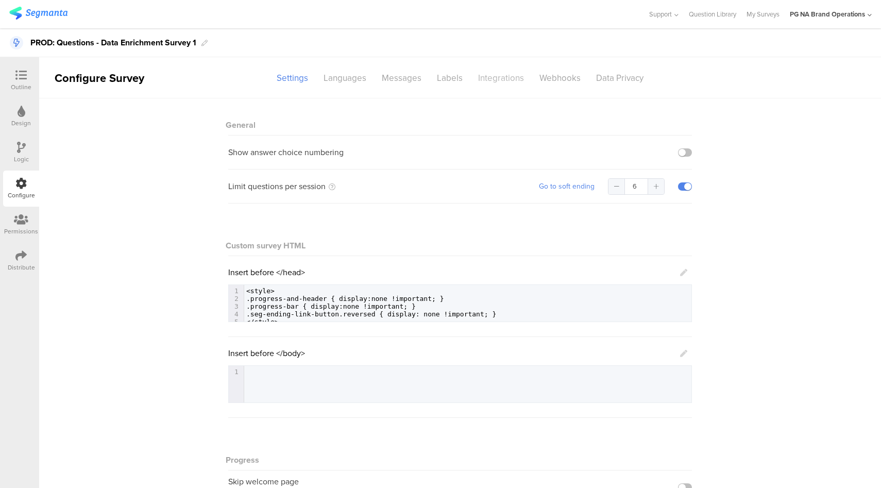
click at [498, 77] on div "Integrations" at bounding box center [500, 78] width 61 height 18
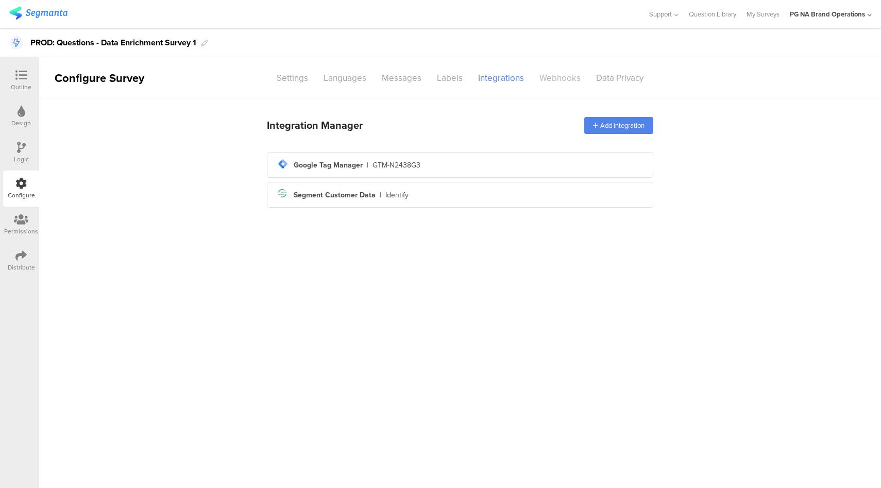
click at [557, 83] on div "Webhooks" at bounding box center [560, 78] width 57 height 18
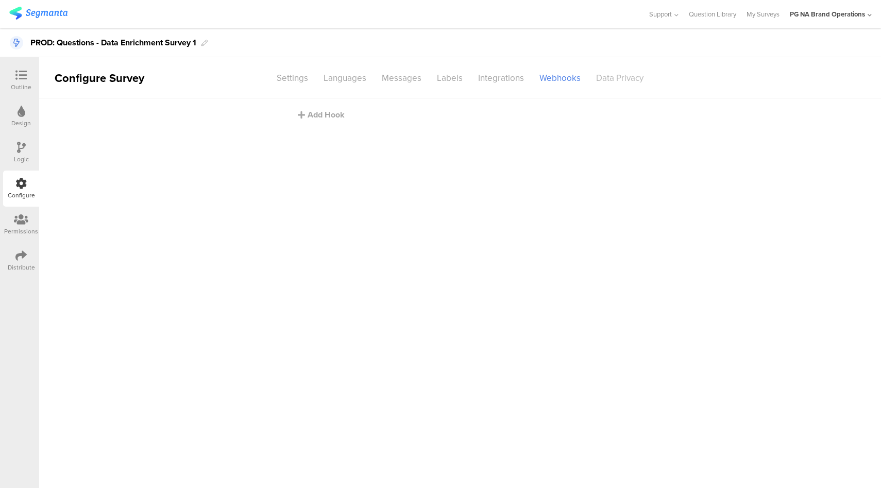
click at [639, 78] on div "Data Privacy" at bounding box center [619, 78] width 63 height 18
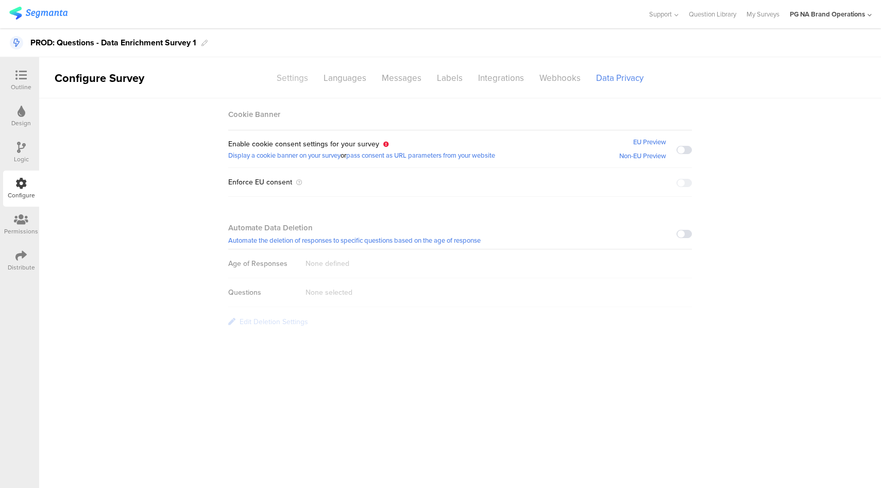
click at [289, 81] on div "Settings" at bounding box center [292, 78] width 47 height 18
